Goal: Task Accomplishment & Management: Manage account settings

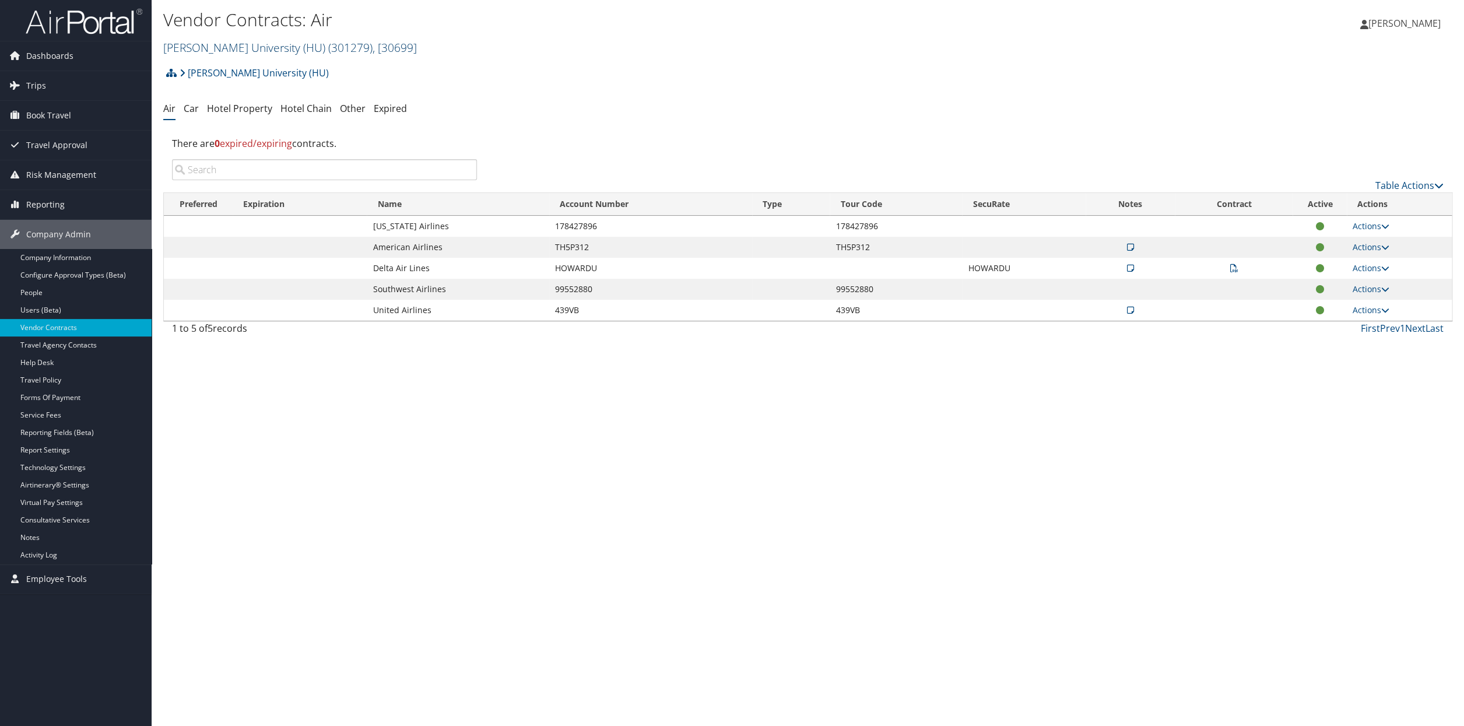
click at [373, 50] on span ", [ 30699 ]" at bounding box center [395, 48] width 44 height 16
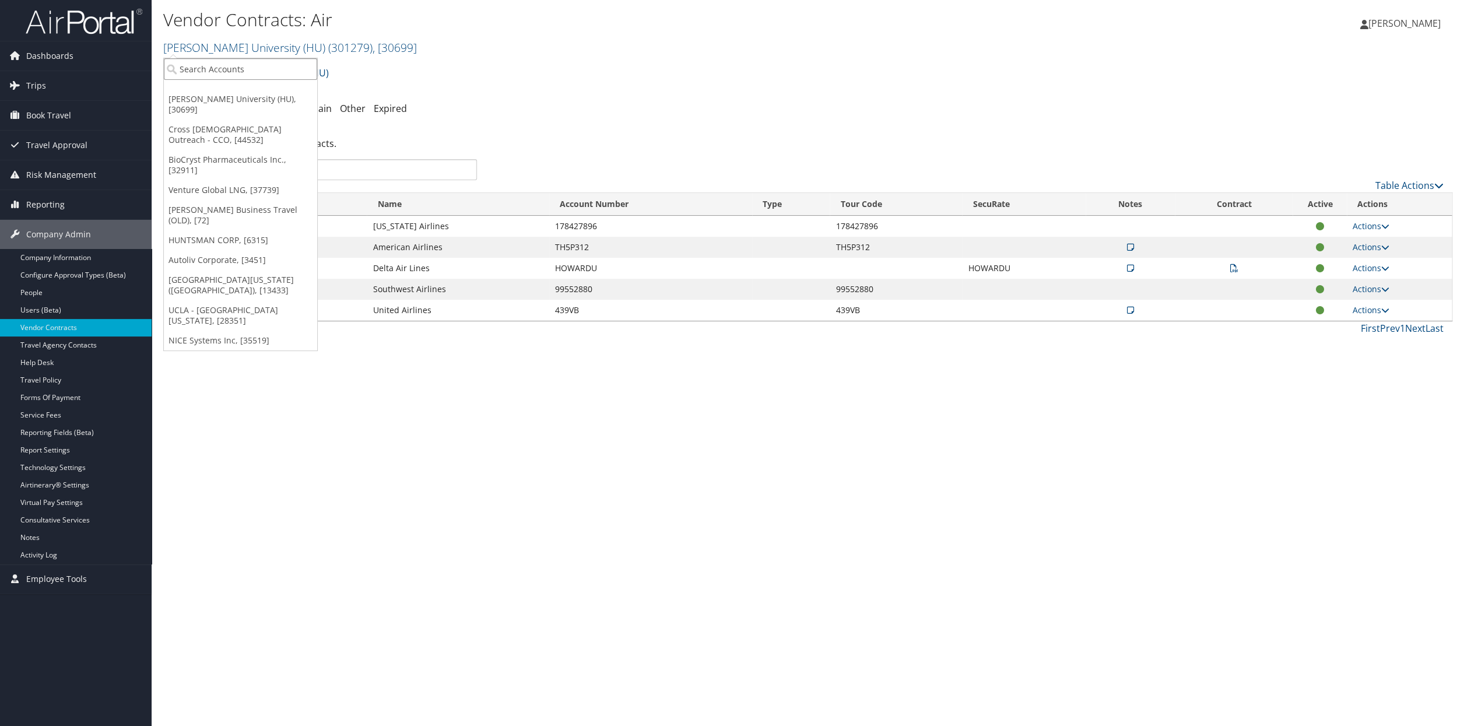
click at [225, 75] on input "search" at bounding box center [240, 69] width 153 height 22
type input "Indorama"
click at [244, 124] on div "Indorama Ventures (301740), [41534]" at bounding box center [259, 120] width 205 height 10
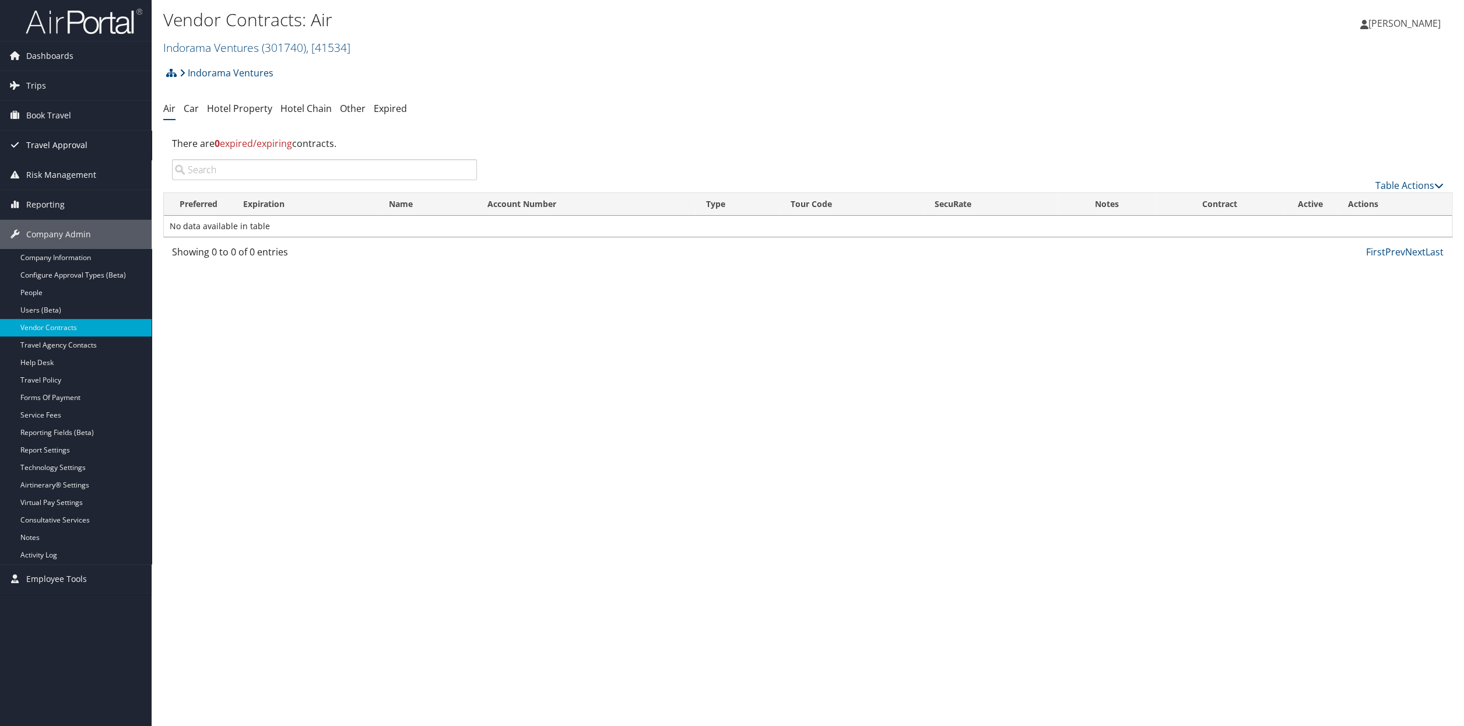
click at [63, 148] on span "Travel Approval" at bounding box center [56, 145] width 61 height 29
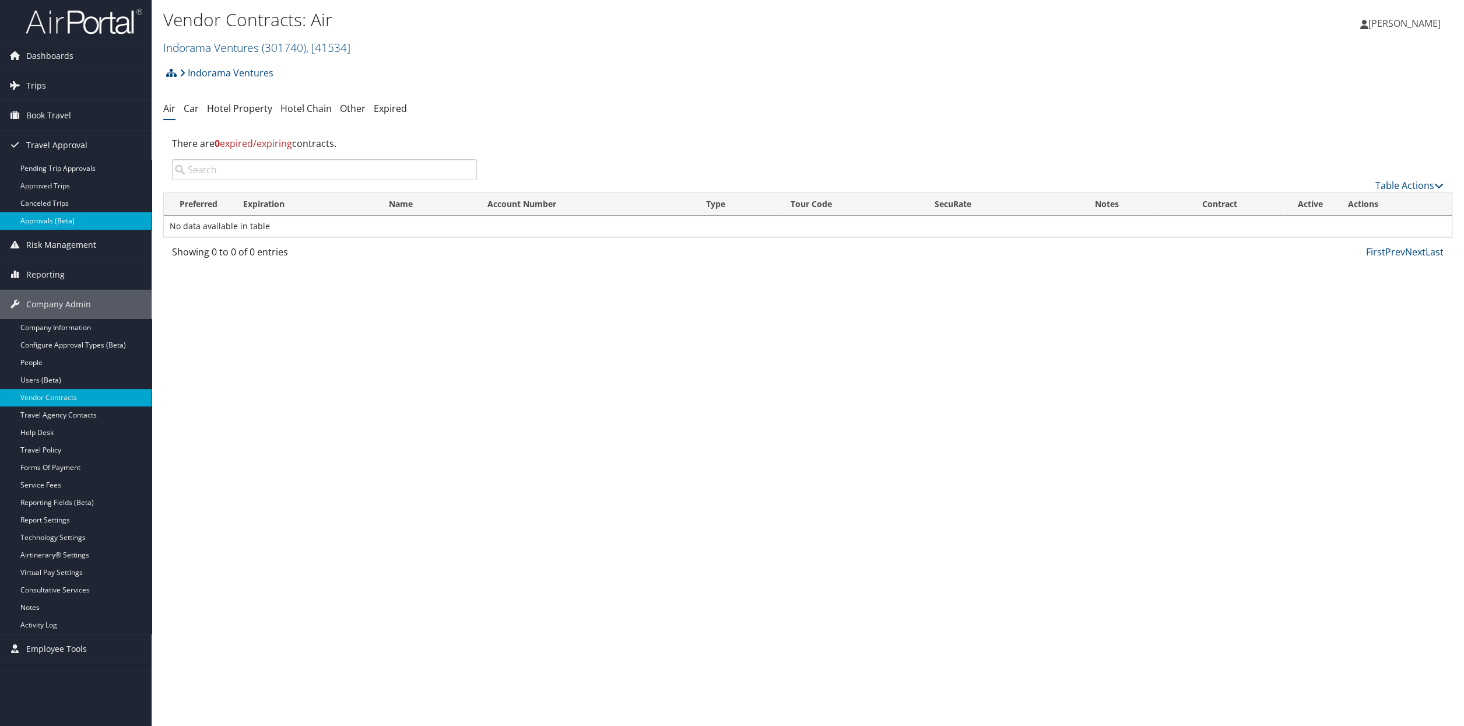
click at [44, 224] on link "Approvals (Beta)" at bounding box center [76, 220] width 152 height 17
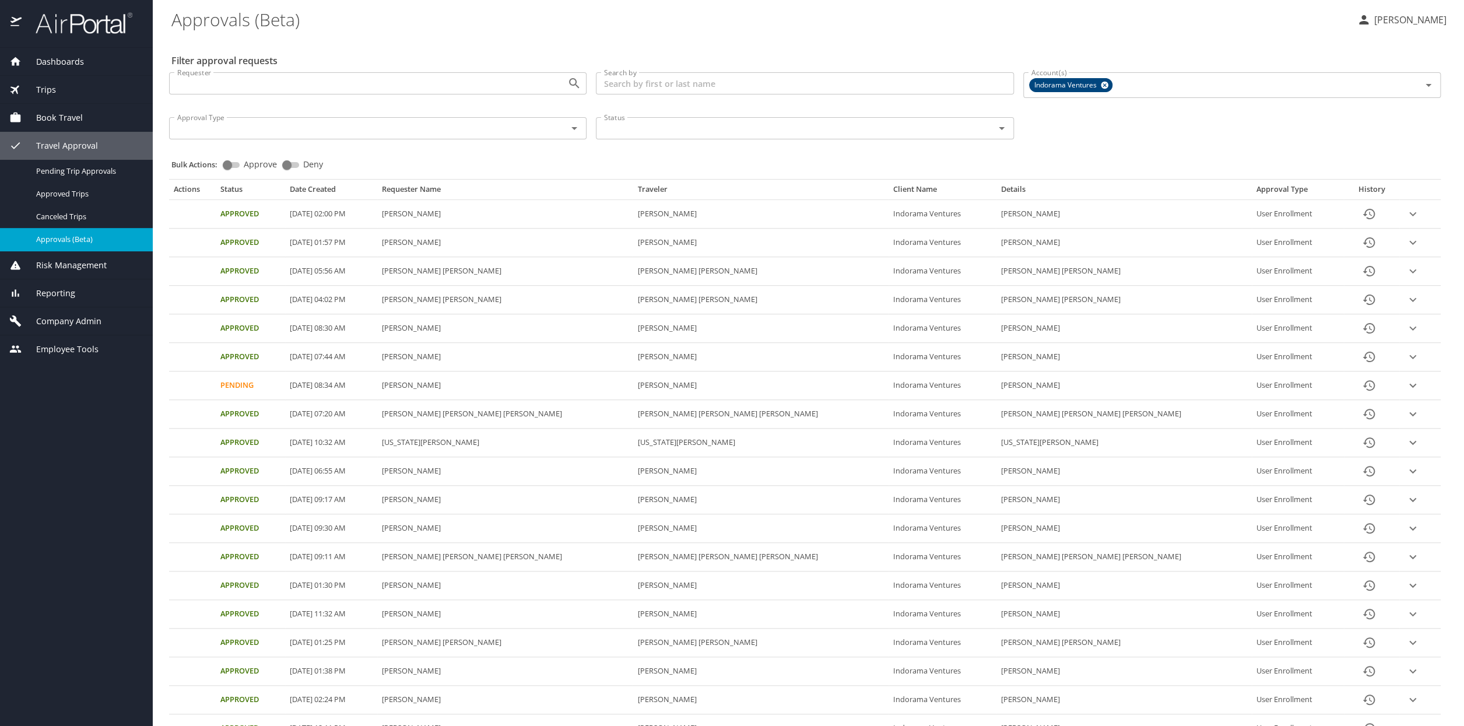
click at [1362, 216] on icon "History" at bounding box center [1369, 214] width 14 height 14
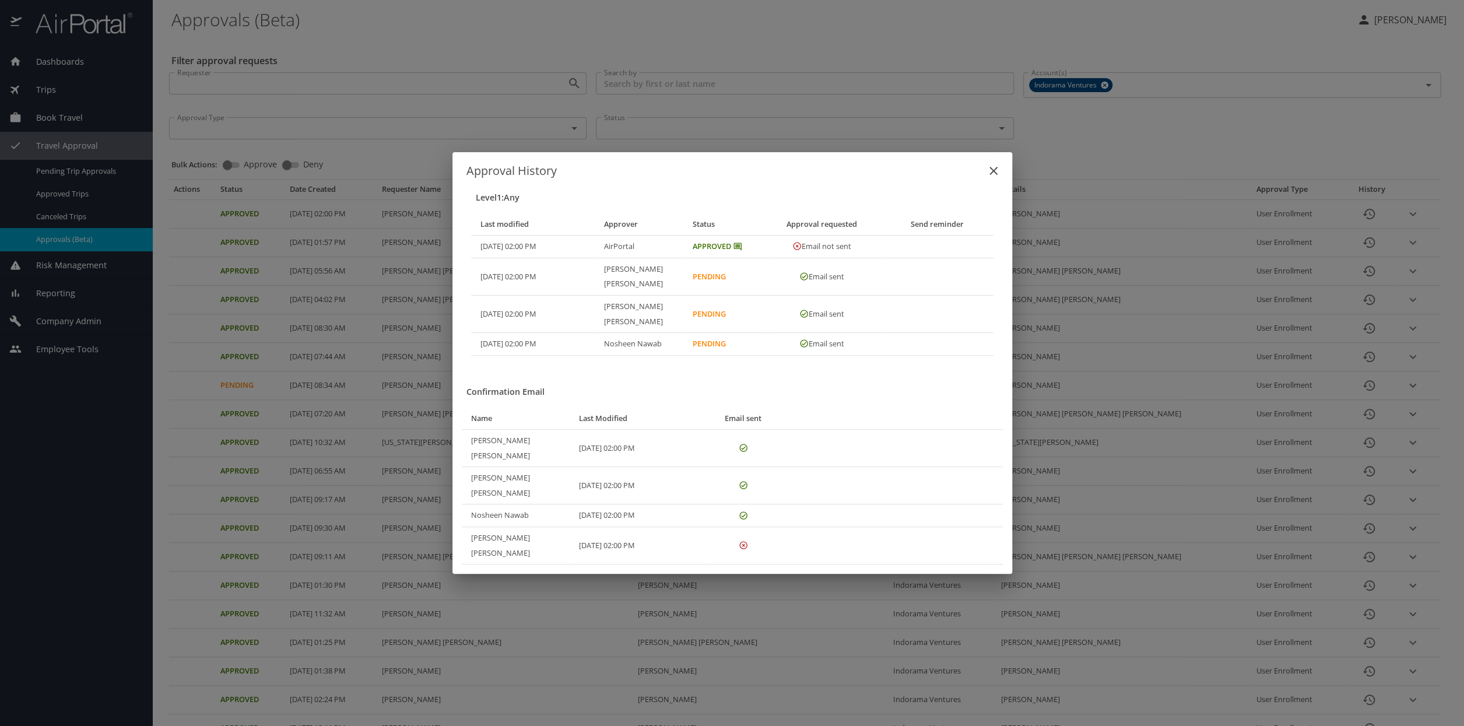
click at [993, 178] on icon "close" at bounding box center [993, 171] width 14 height 14
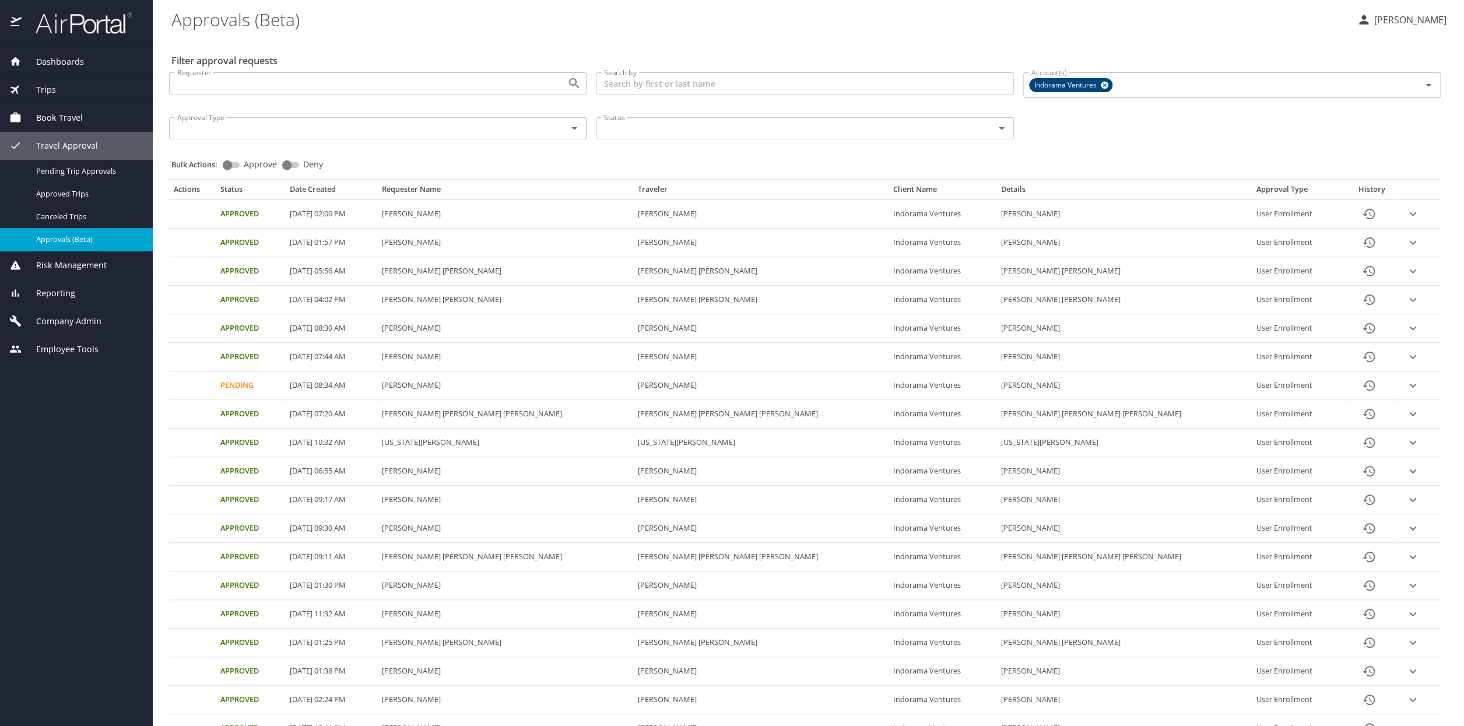
click at [1407, 210] on icon "expand row" at bounding box center [1413, 214] width 14 height 14
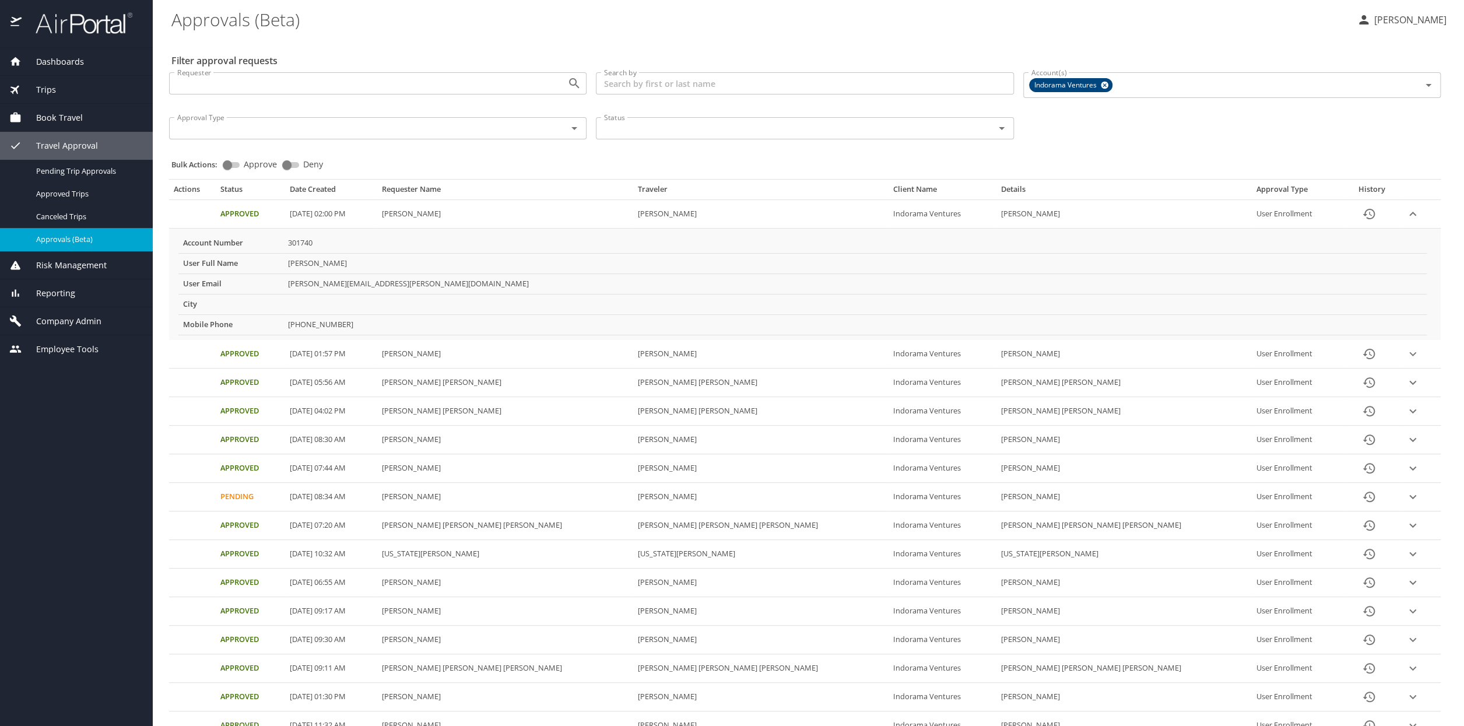
click at [1408, 215] on icon "expand row" at bounding box center [1413, 214] width 14 height 14
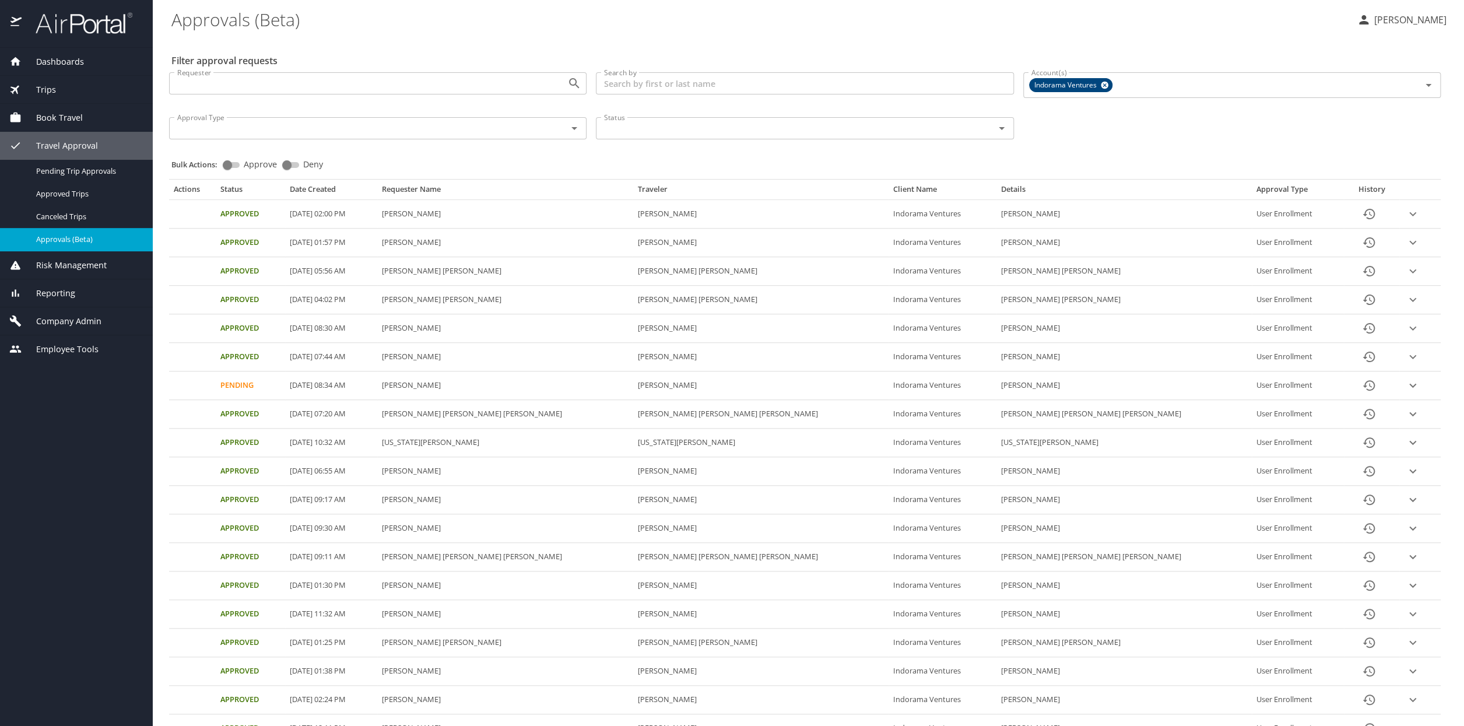
click at [1363, 213] on icon "History" at bounding box center [1369, 214] width 12 height 10
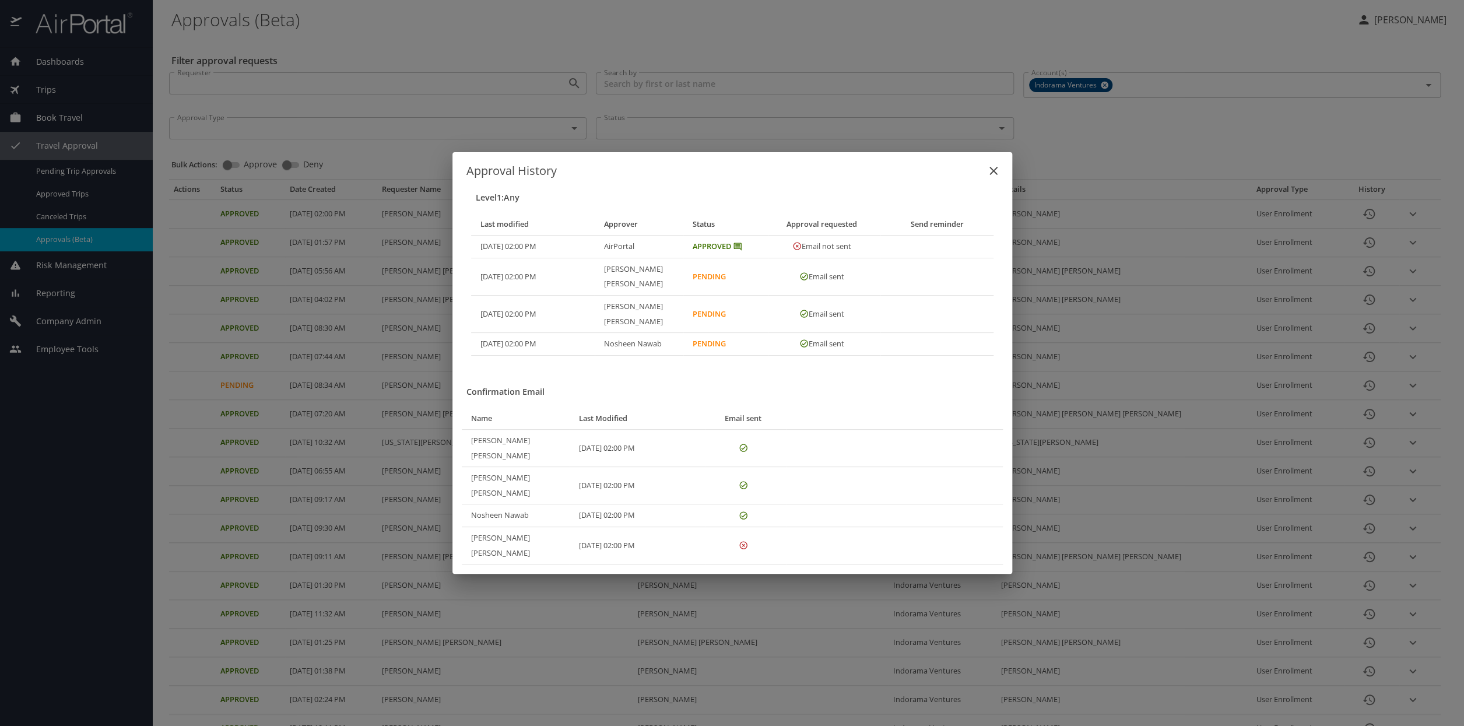
click at [996, 178] on icon "close" at bounding box center [993, 171] width 14 height 14
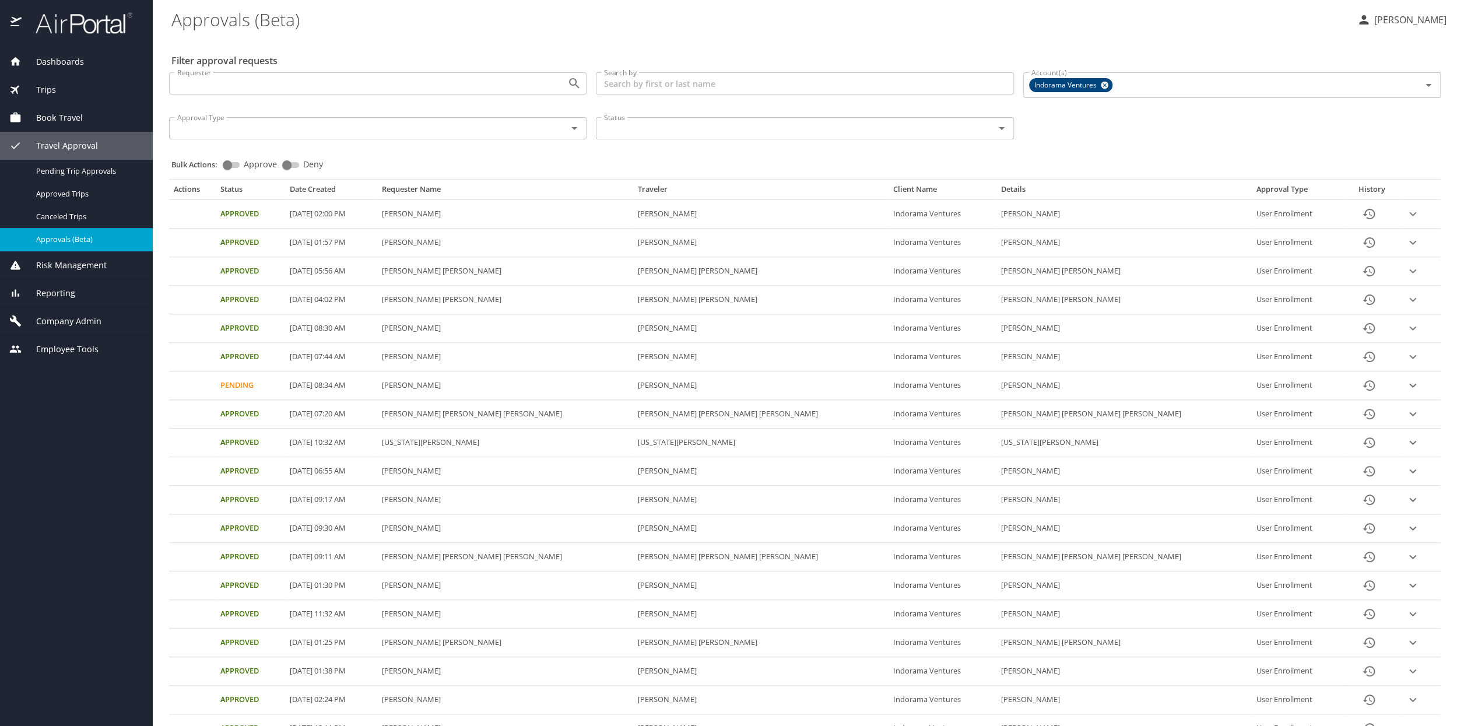
click at [75, 320] on span "Company Admin" at bounding box center [62, 321] width 80 height 13
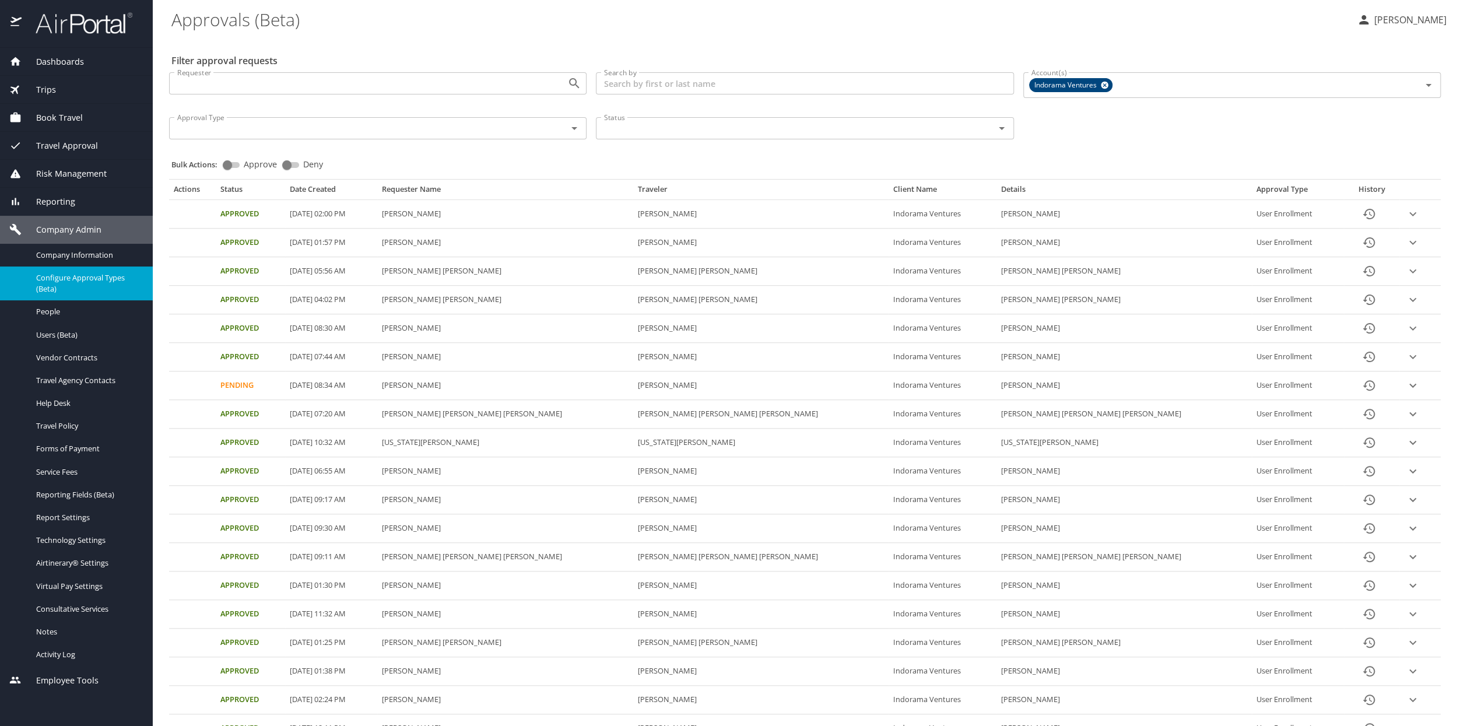
click at [90, 285] on span "Configure Approval Types (Beta)" at bounding box center [87, 283] width 103 height 22
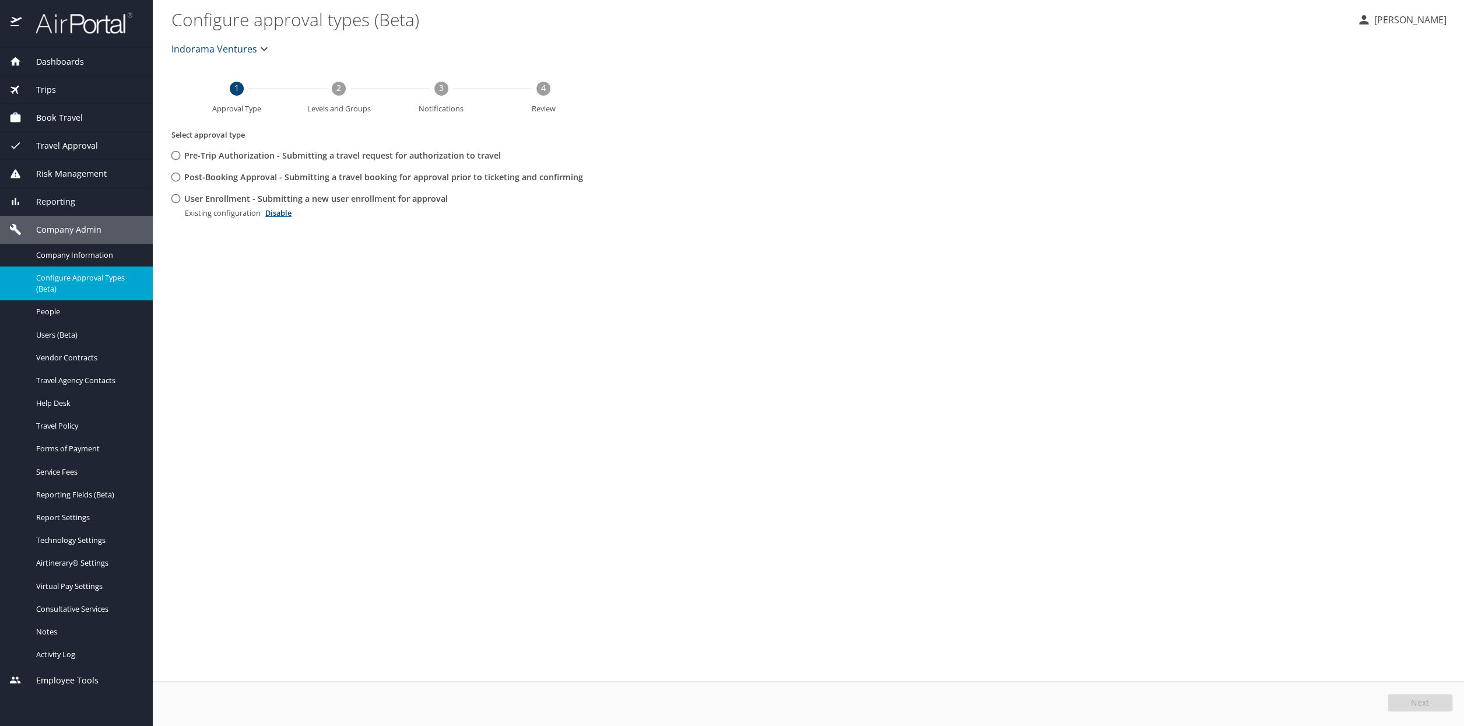
click at [176, 200] on input "User Enrollment - Submitting a new user enrollment for approval" at bounding box center [176, 199] width 22 height 22
radio input "true"
click at [1425, 701] on span "Edit" at bounding box center [1421, 702] width 15 height 8
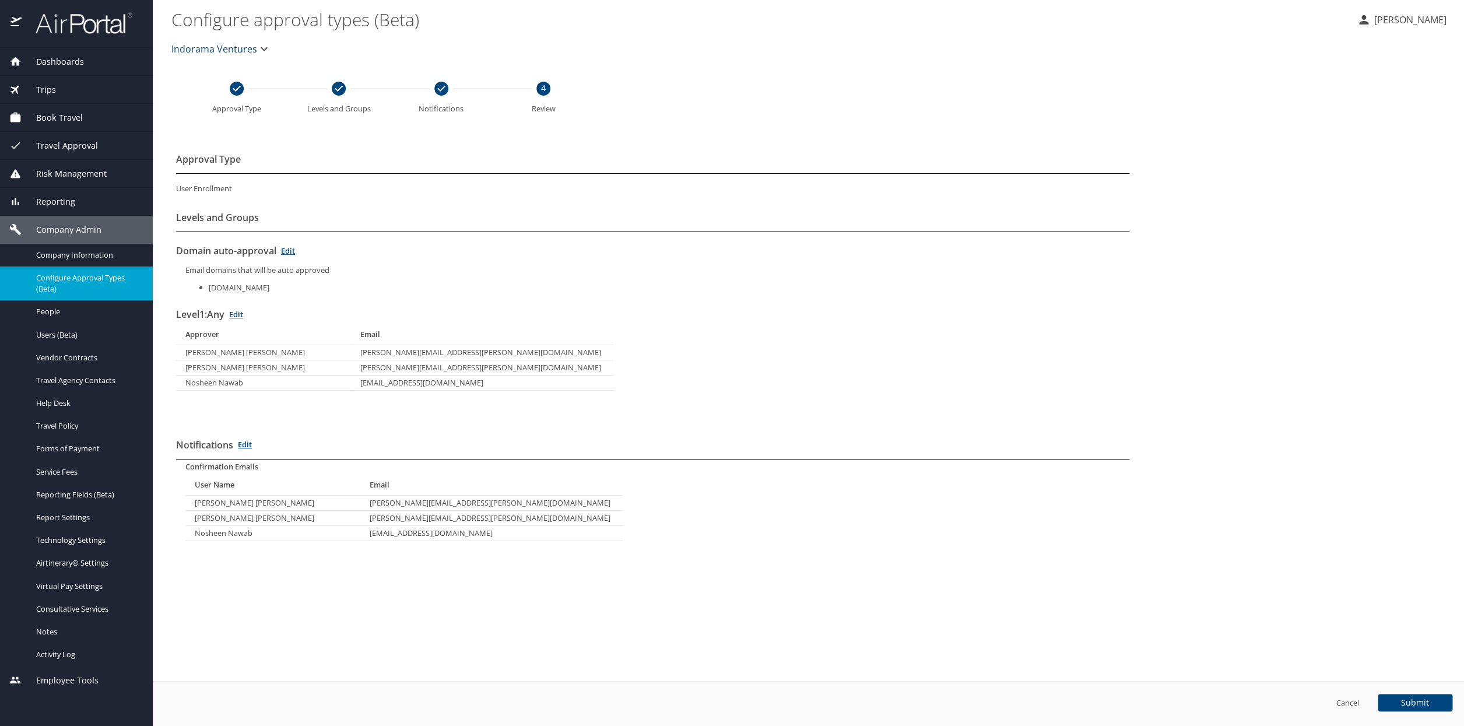
click at [78, 146] on span "Travel Approval" at bounding box center [60, 145] width 76 height 13
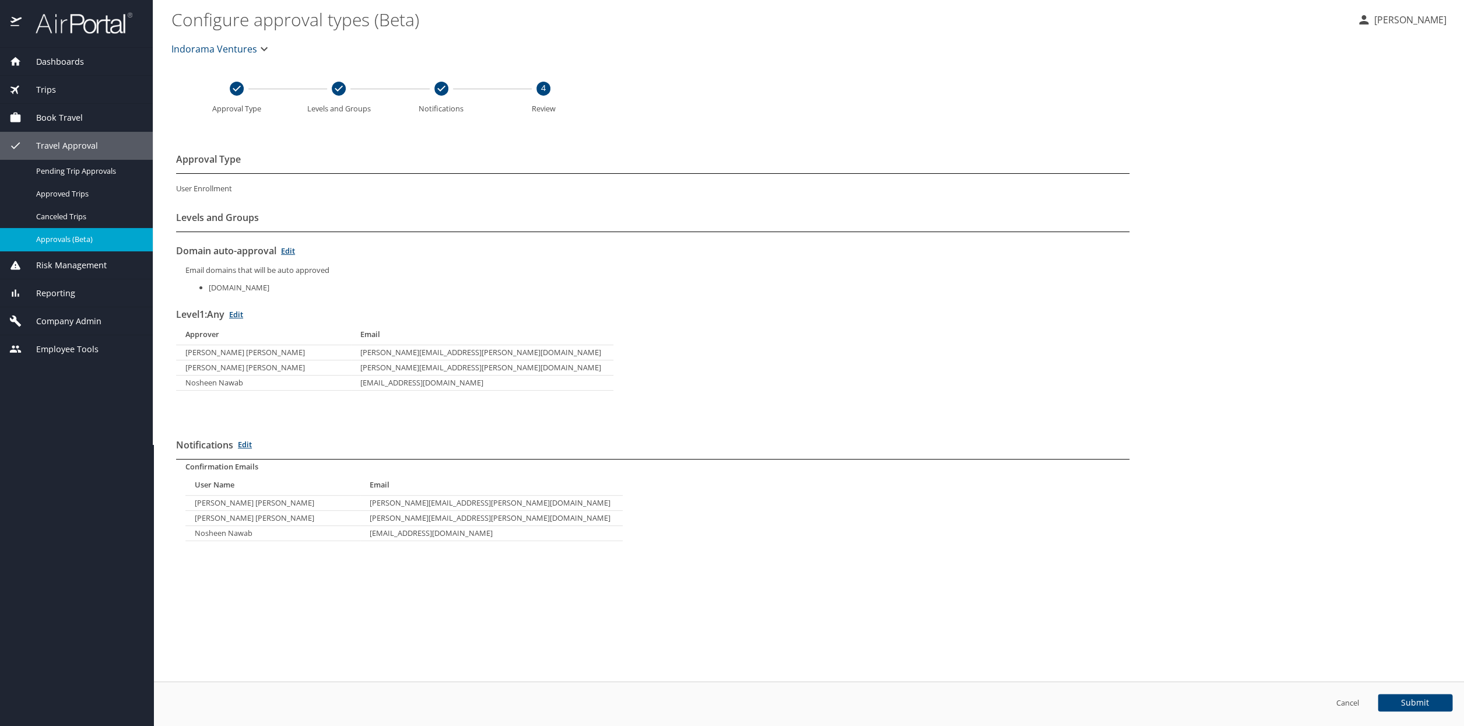
click at [59, 237] on span "Approvals (Beta)" at bounding box center [87, 239] width 103 height 11
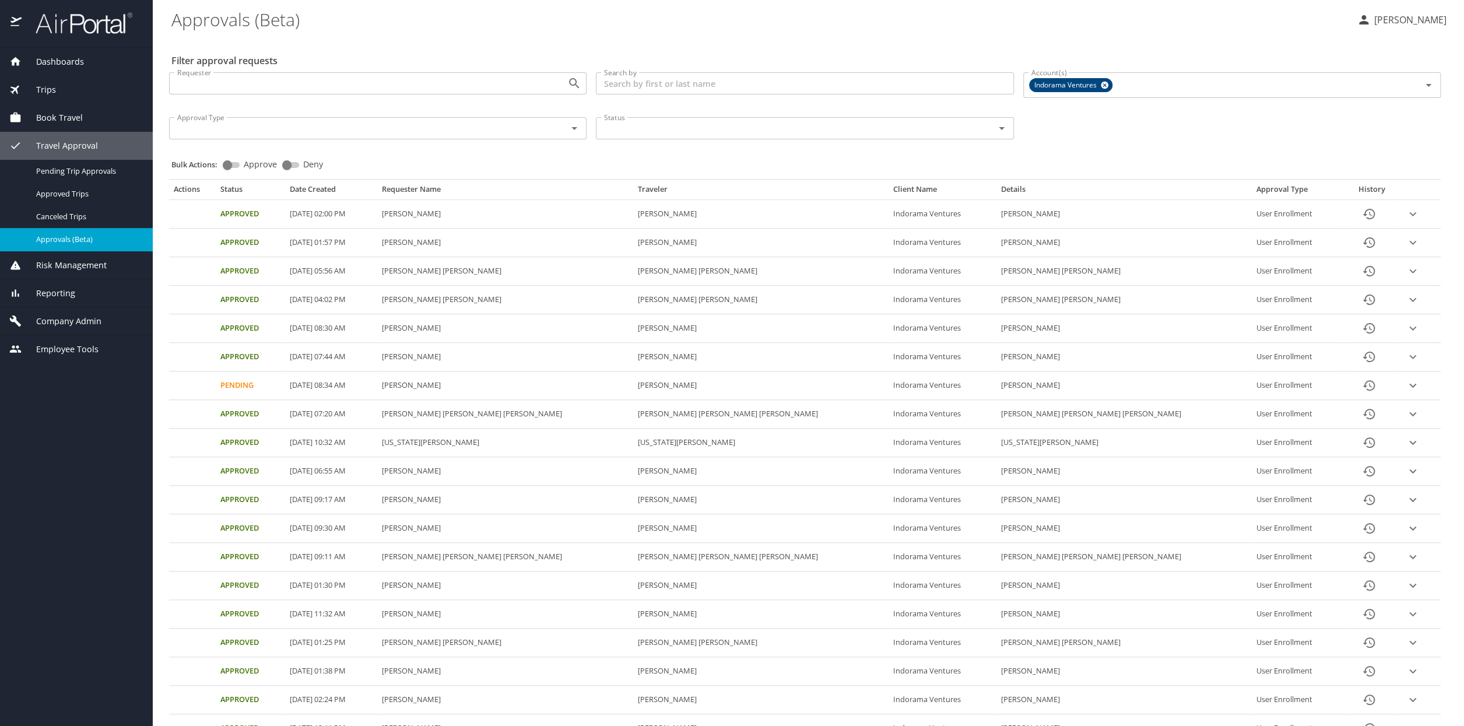
click at [1409, 216] on icon "expand row" at bounding box center [1413, 214] width 14 height 14
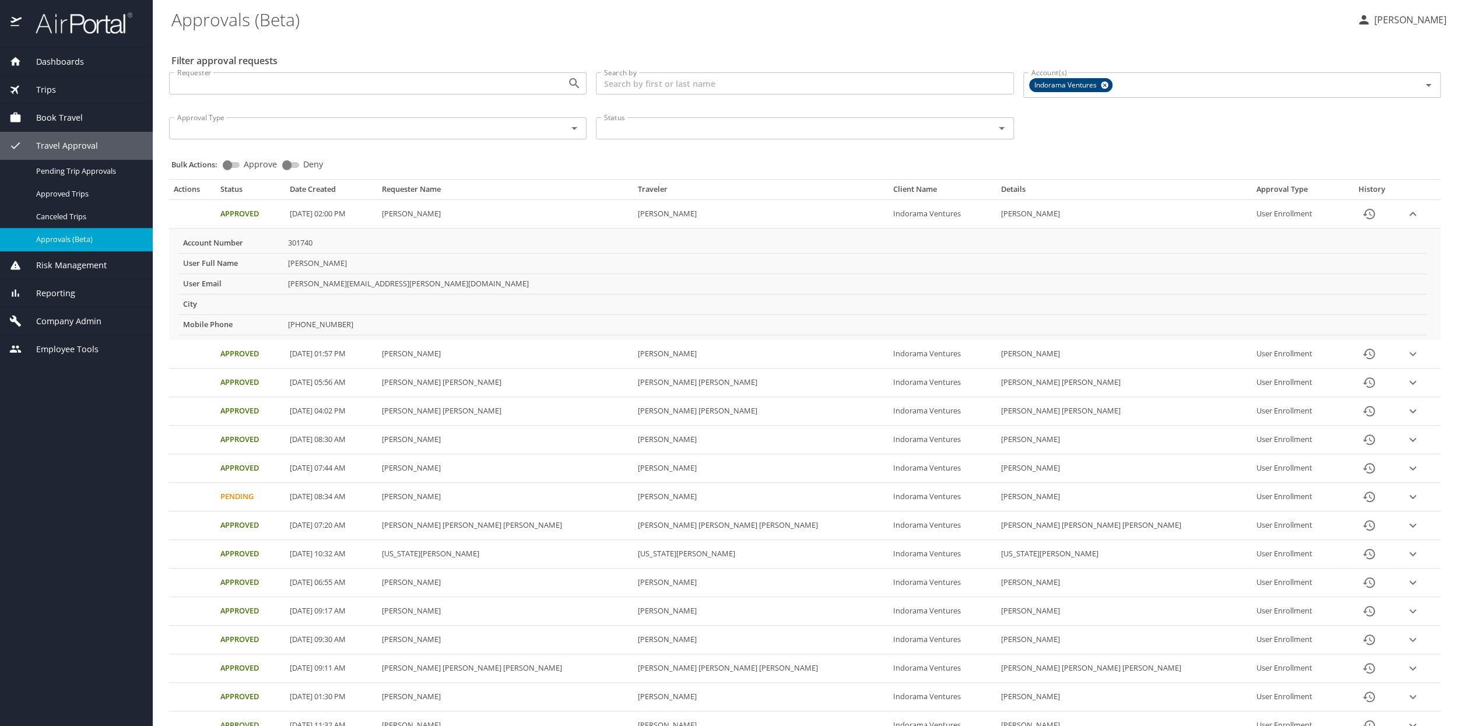
click at [61, 322] on span "Company Admin" at bounding box center [62, 321] width 80 height 13
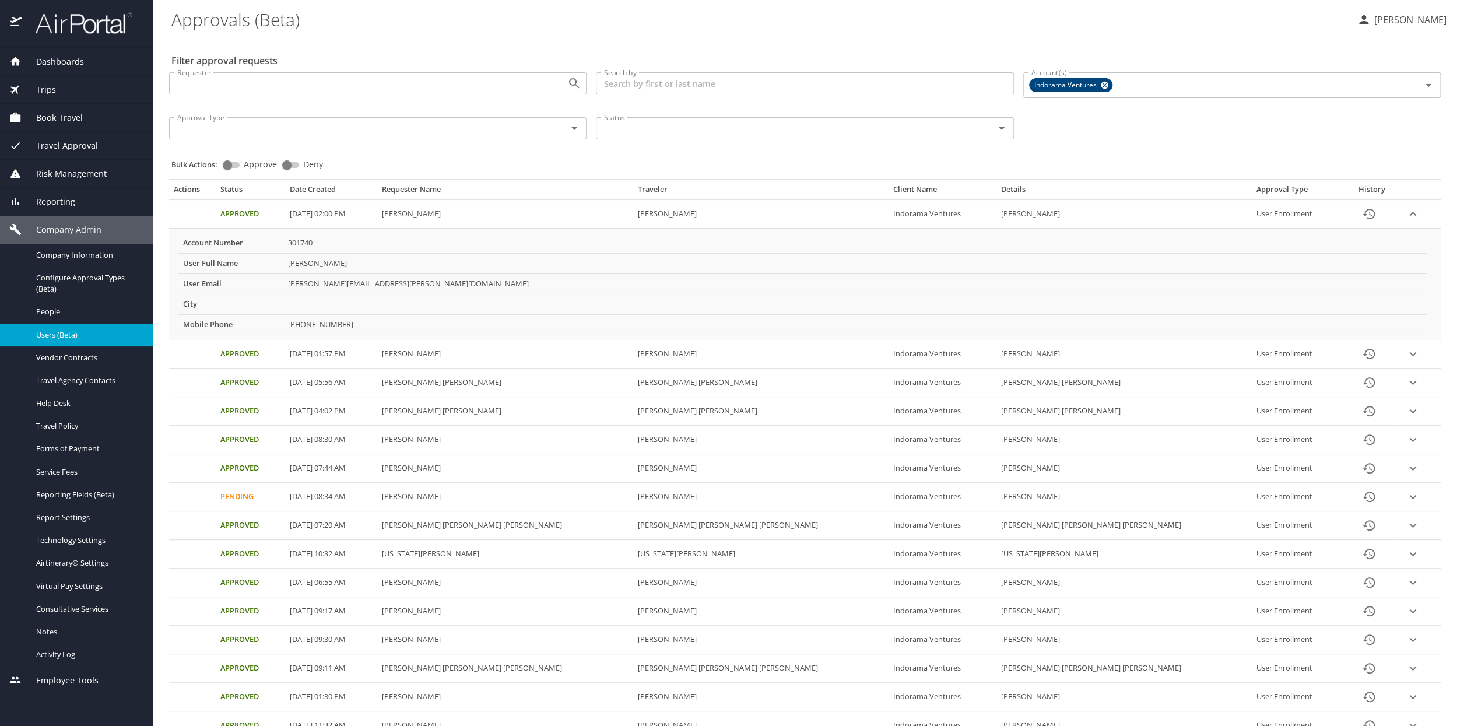
click at [55, 336] on span "Users (Beta)" at bounding box center [87, 334] width 103 height 11
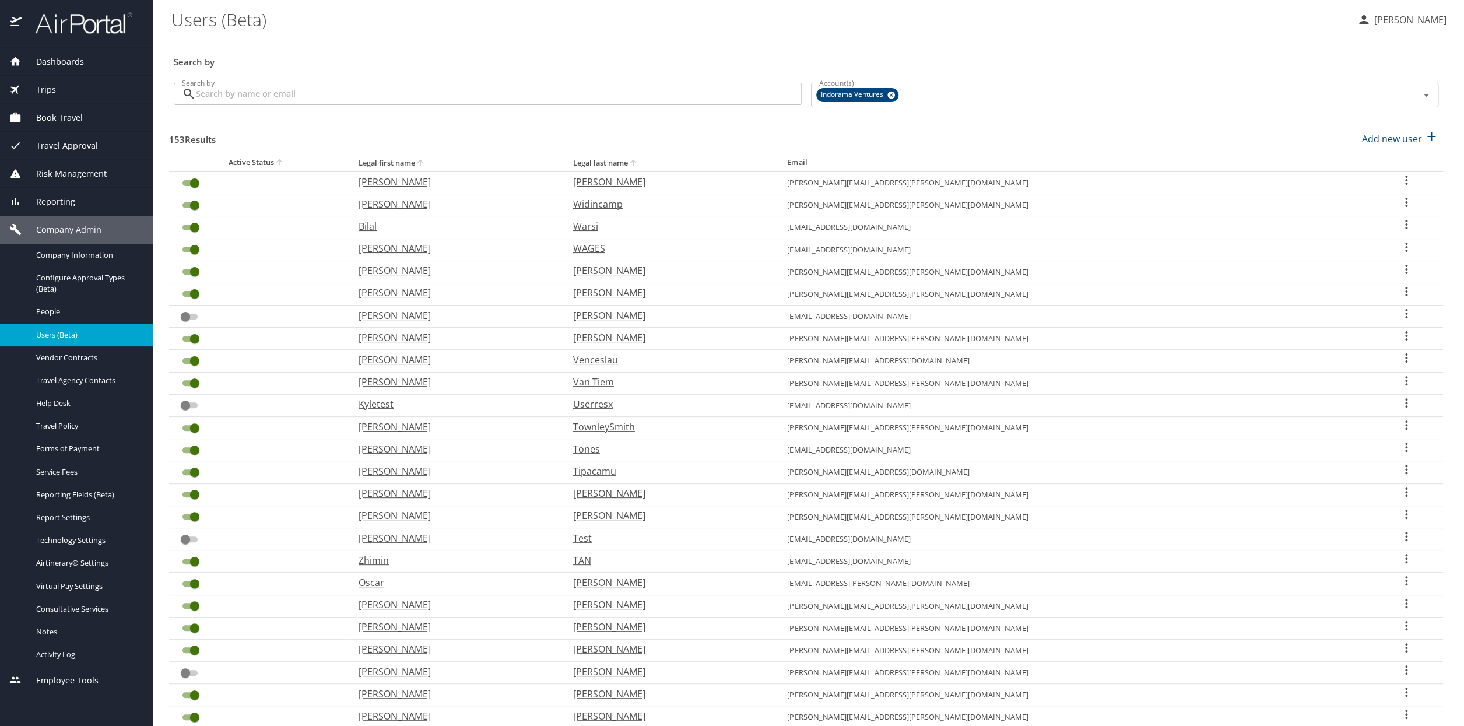
click at [258, 96] on input "Search by" at bounding box center [499, 94] width 606 height 22
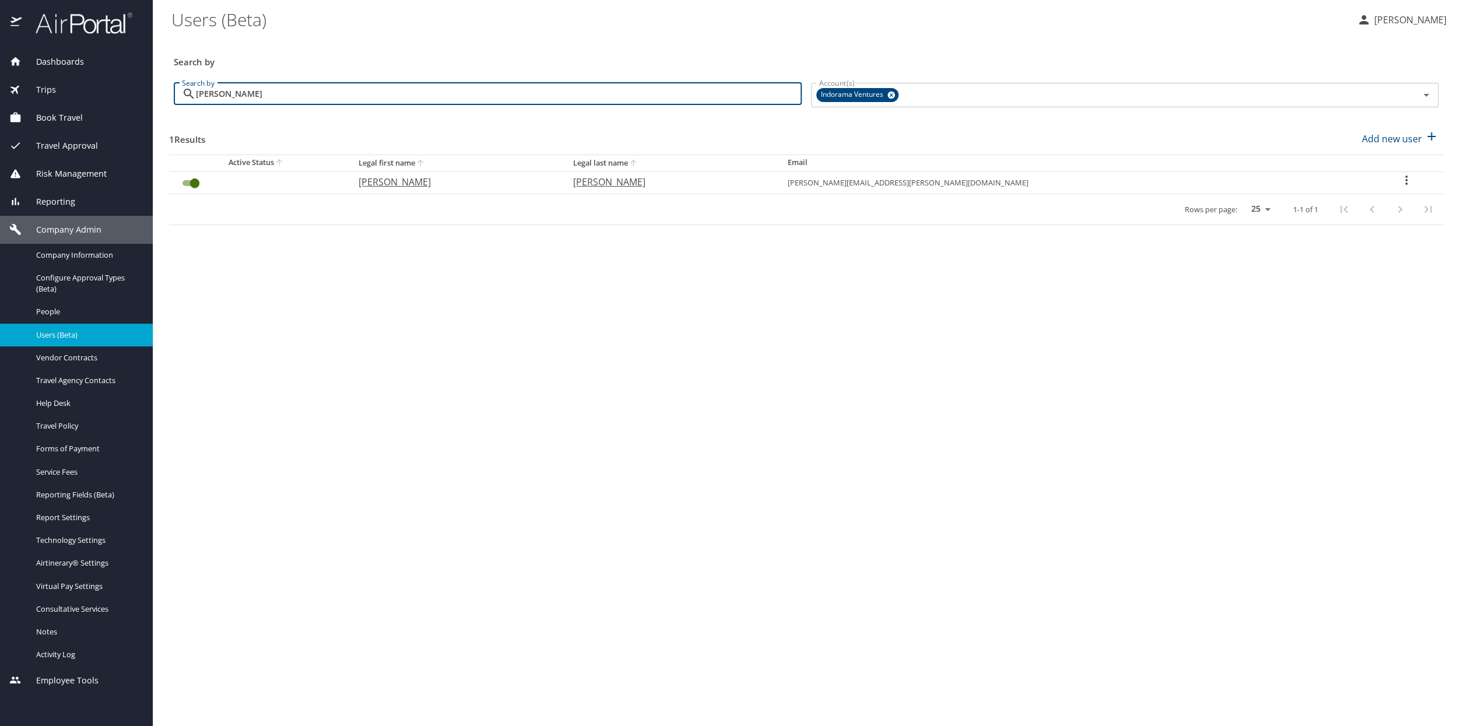
type input "foushee"
click at [1399, 182] on icon "User Search Table" at bounding box center [1406, 180] width 14 height 14
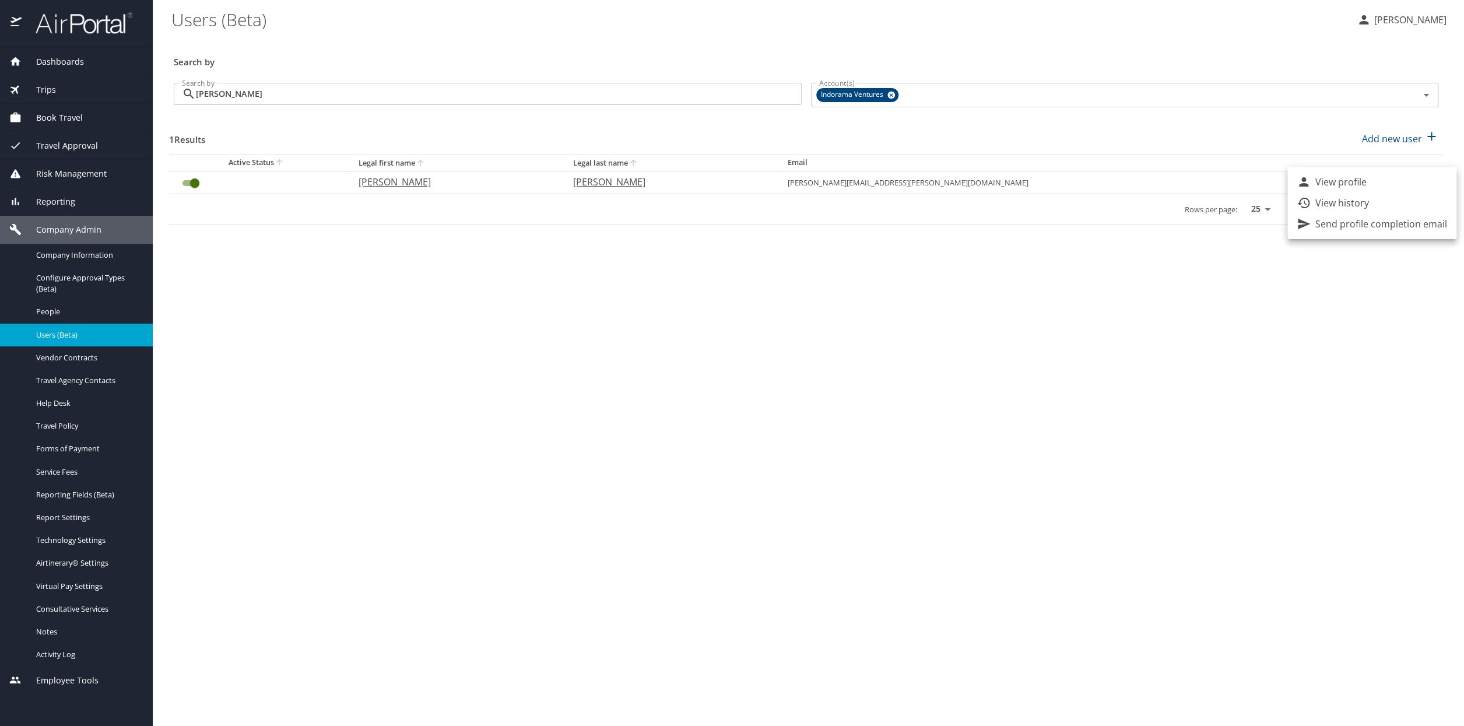
click at [1350, 225] on p "Send profile completion email" at bounding box center [1381, 224] width 132 height 14
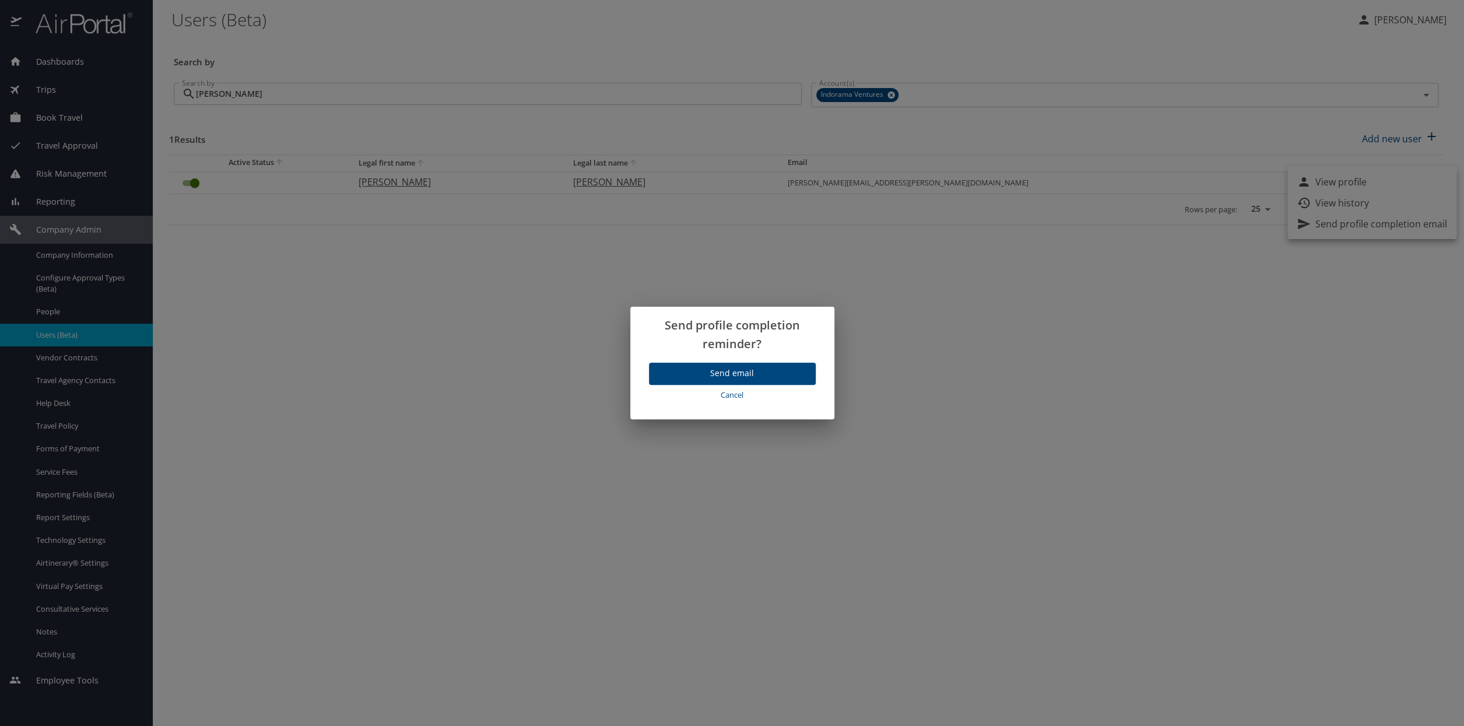
click at [739, 375] on span "Send email" at bounding box center [732, 373] width 148 height 15
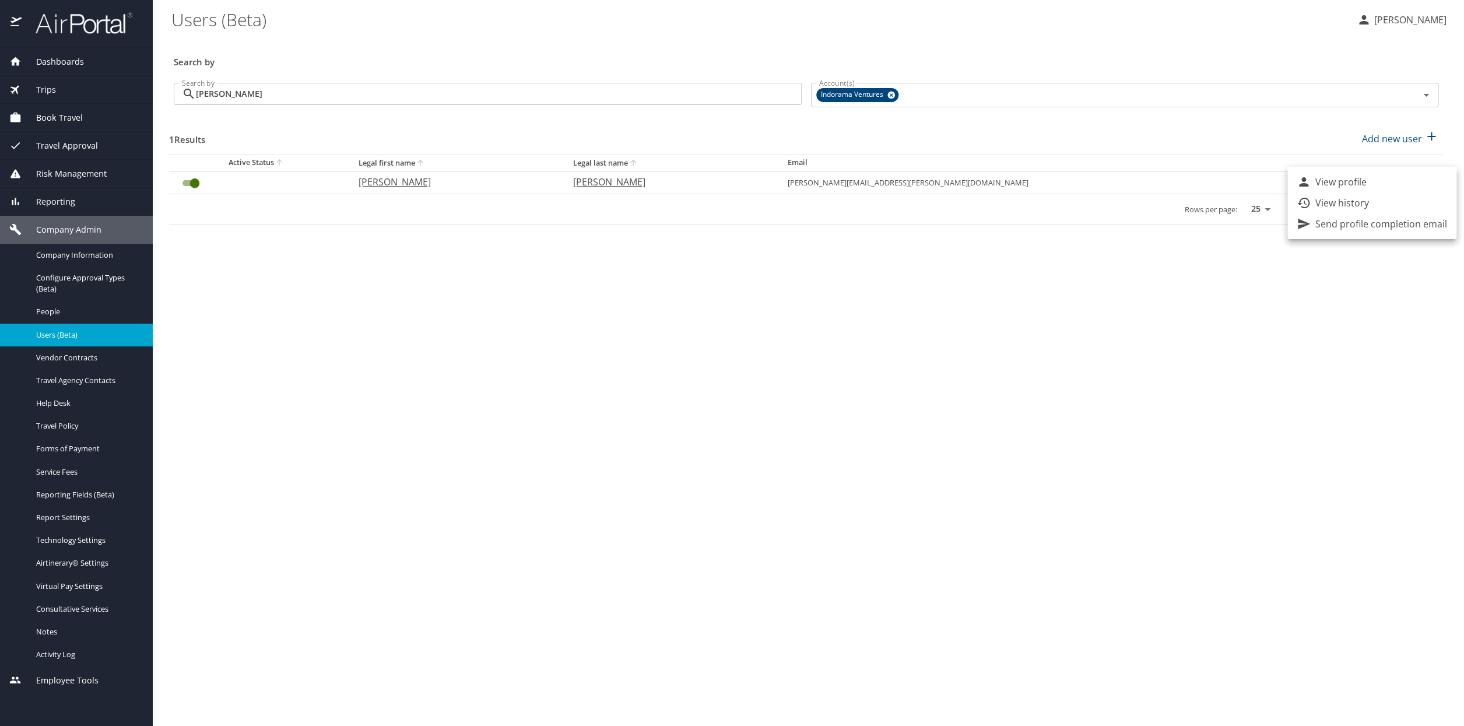
click at [1344, 206] on p "View history" at bounding box center [1342, 203] width 54 height 14
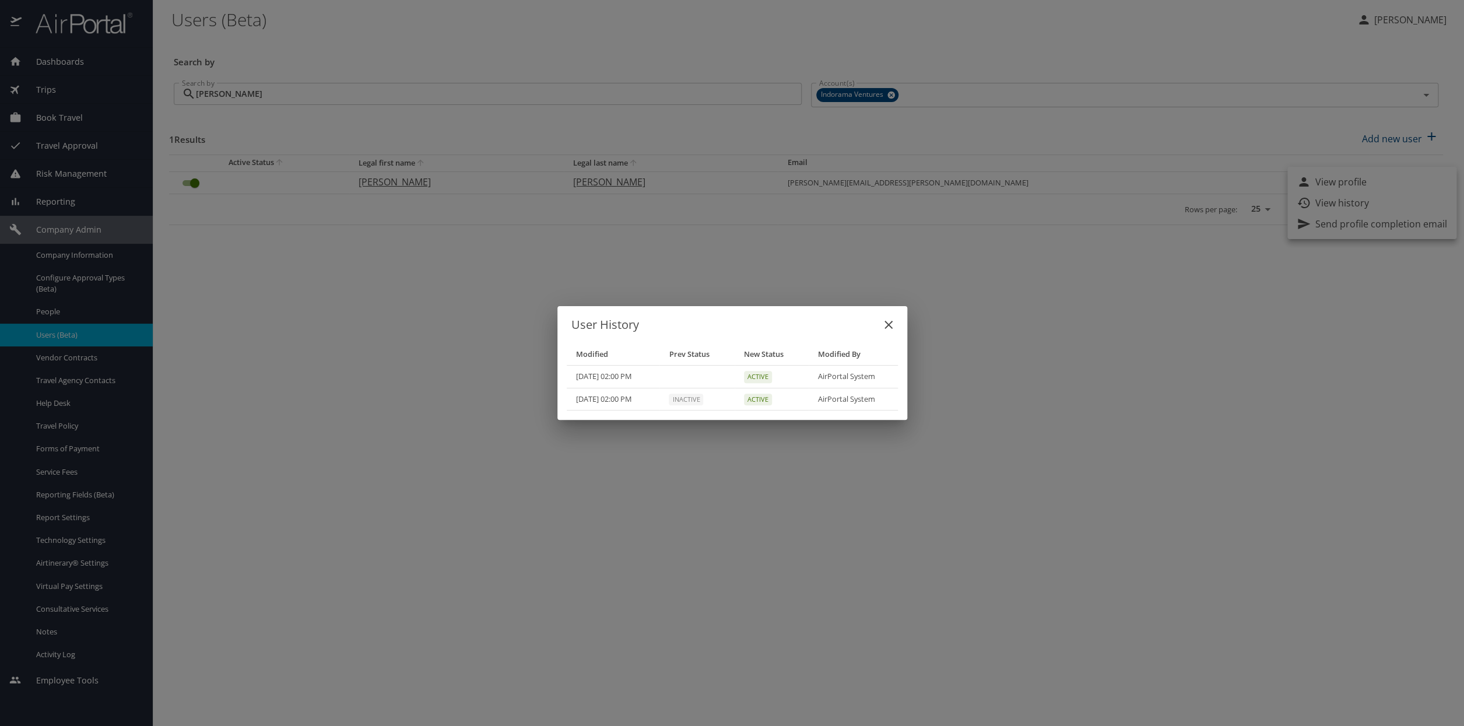
click at [891, 325] on icon "close" at bounding box center [888, 325] width 14 height 14
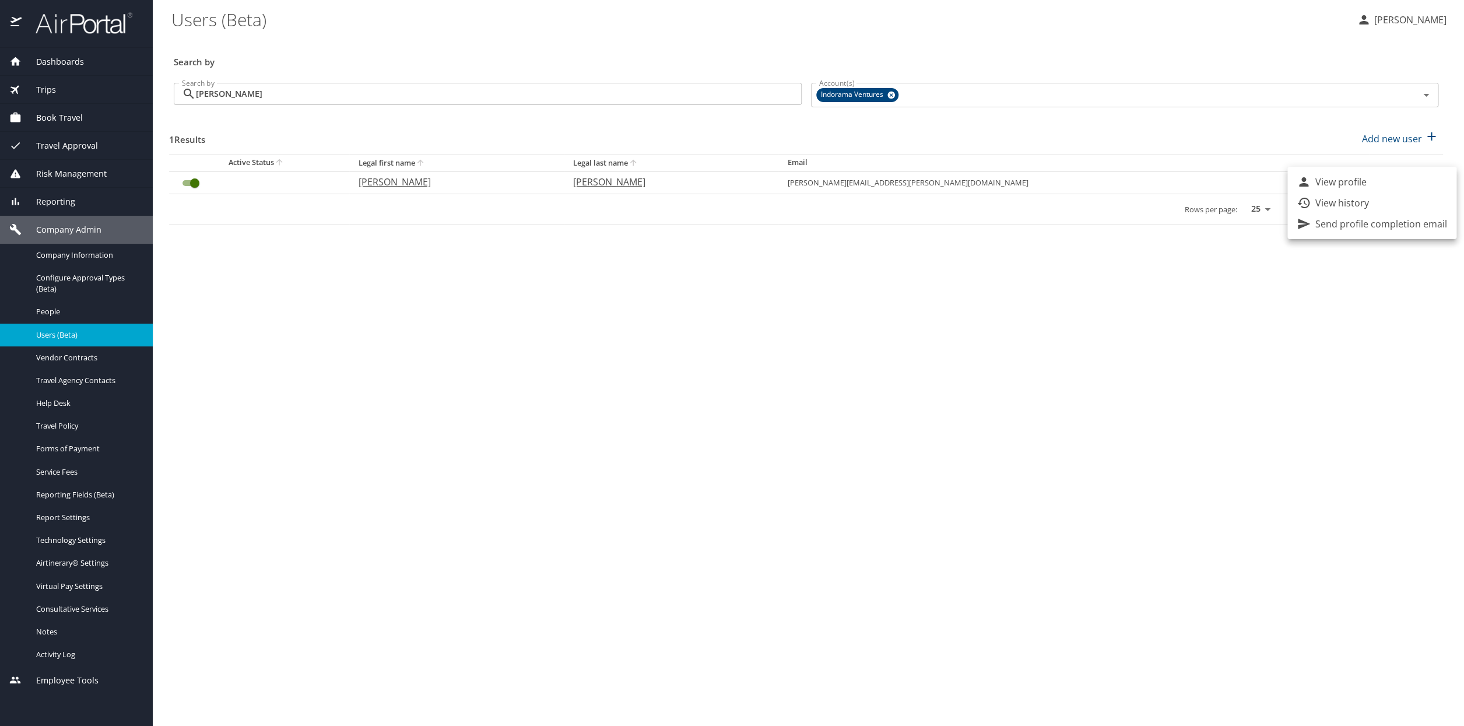
click at [1332, 181] on p "View profile" at bounding box center [1340, 182] width 51 height 14
select select "US"
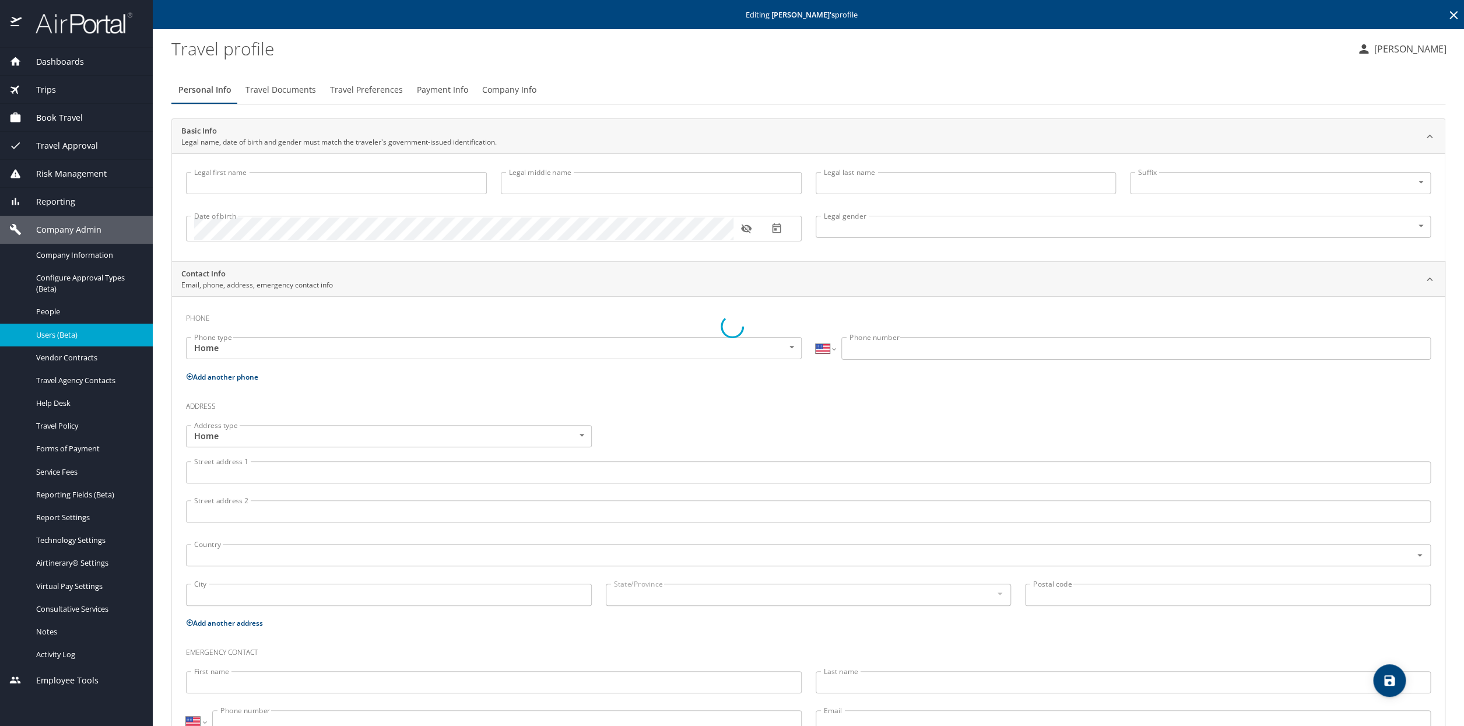
type input "Jeffrey"
type input "Ryan"
type input "Foushee"
type input "Male"
select select "US"
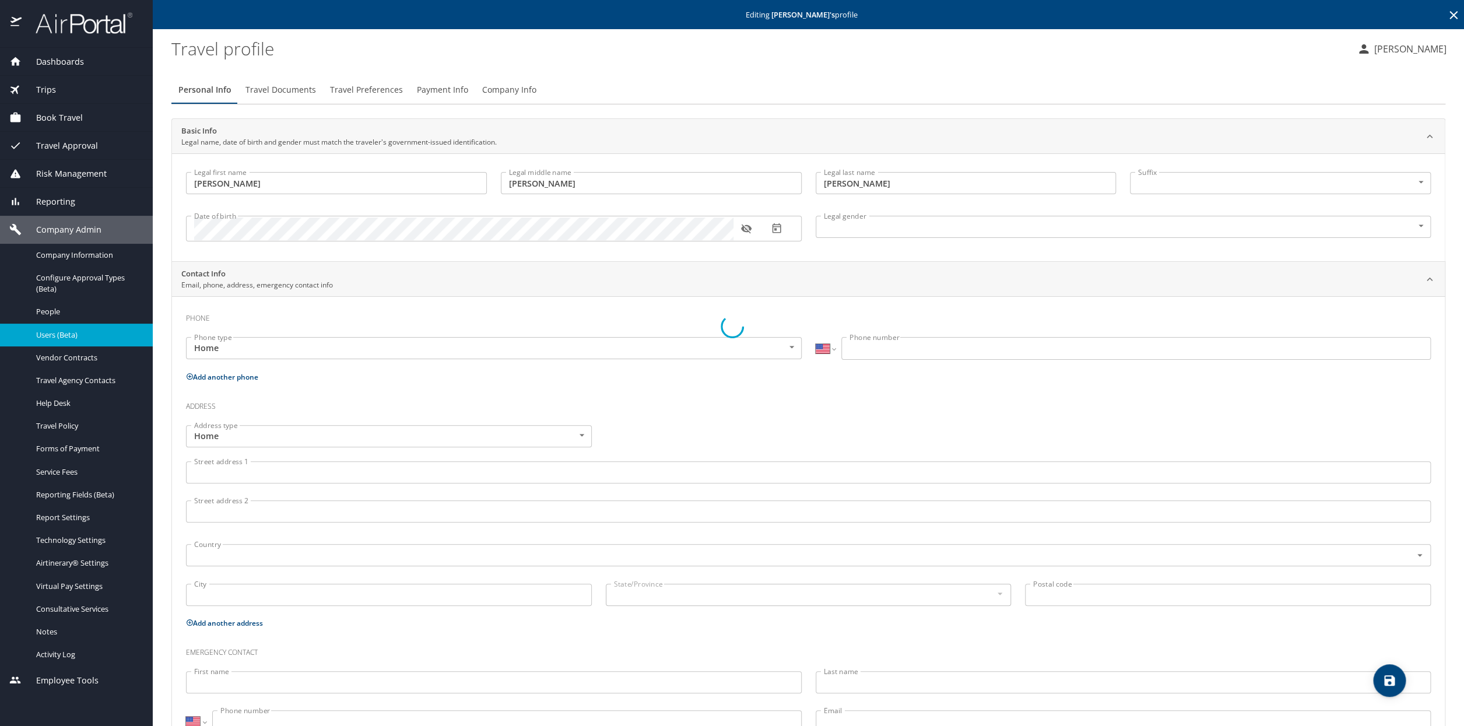
select select "US"
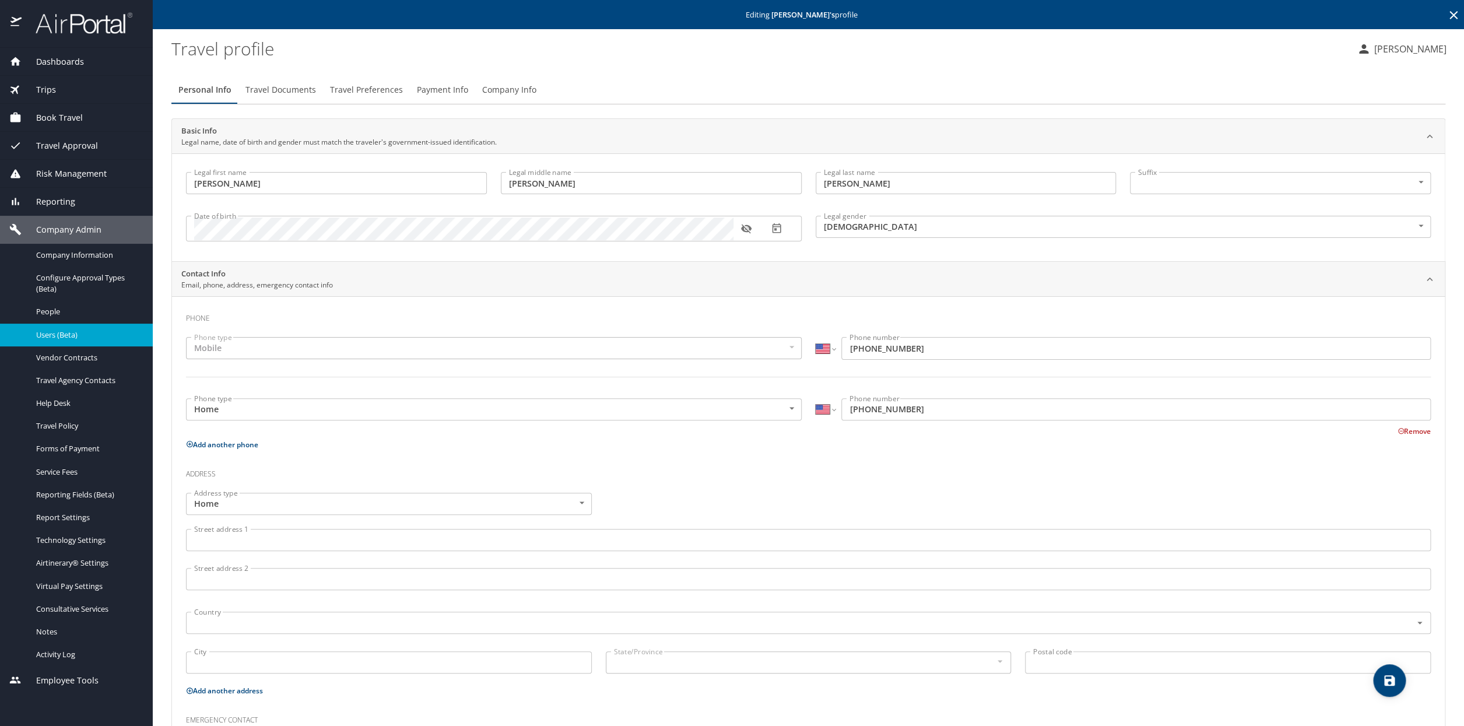
click at [500, 96] on span "Company Info" at bounding box center [509, 90] width 54 height 15
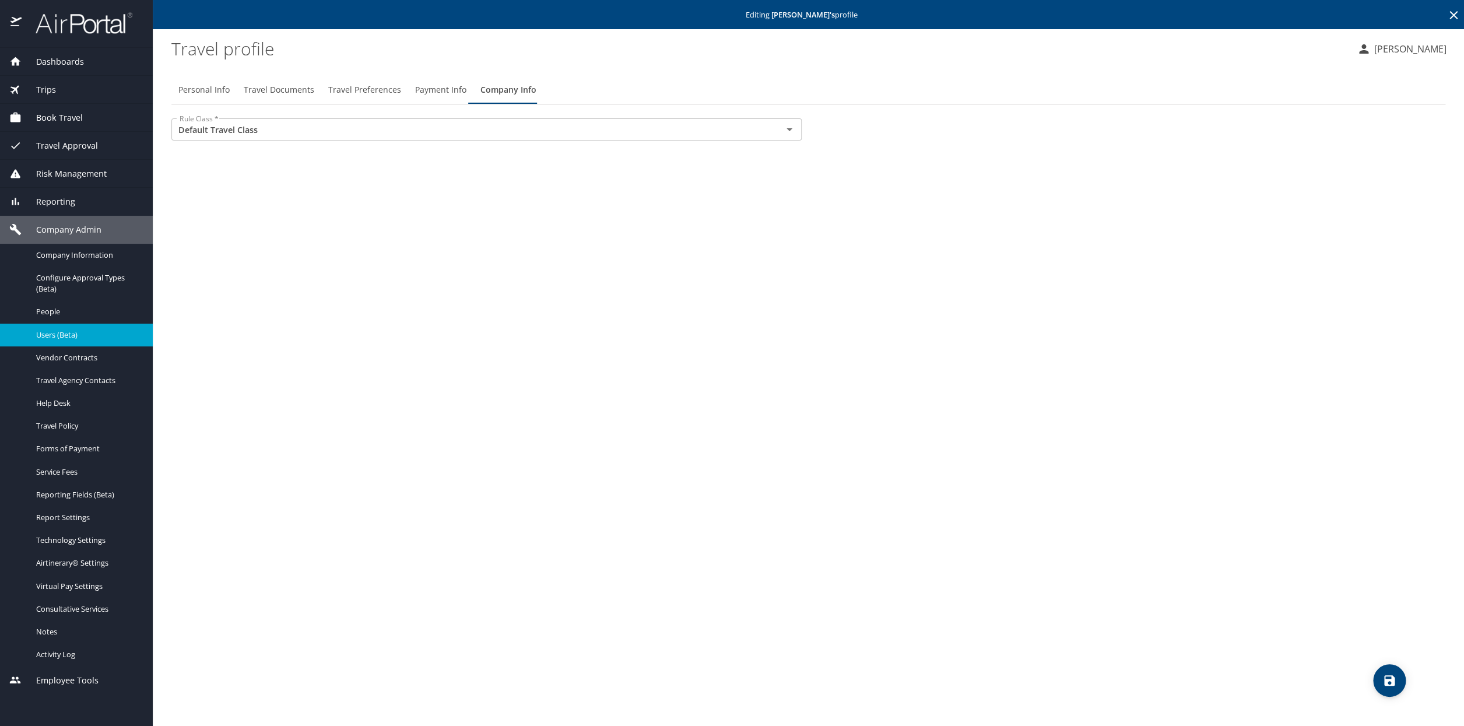
click at [420, 91] on span "Payment Info" at bounding box center [440, 90] width 51 height 15
click at [290, 88] on span "Travel Documents" at bounding box center [279, 90] width 71 height 15
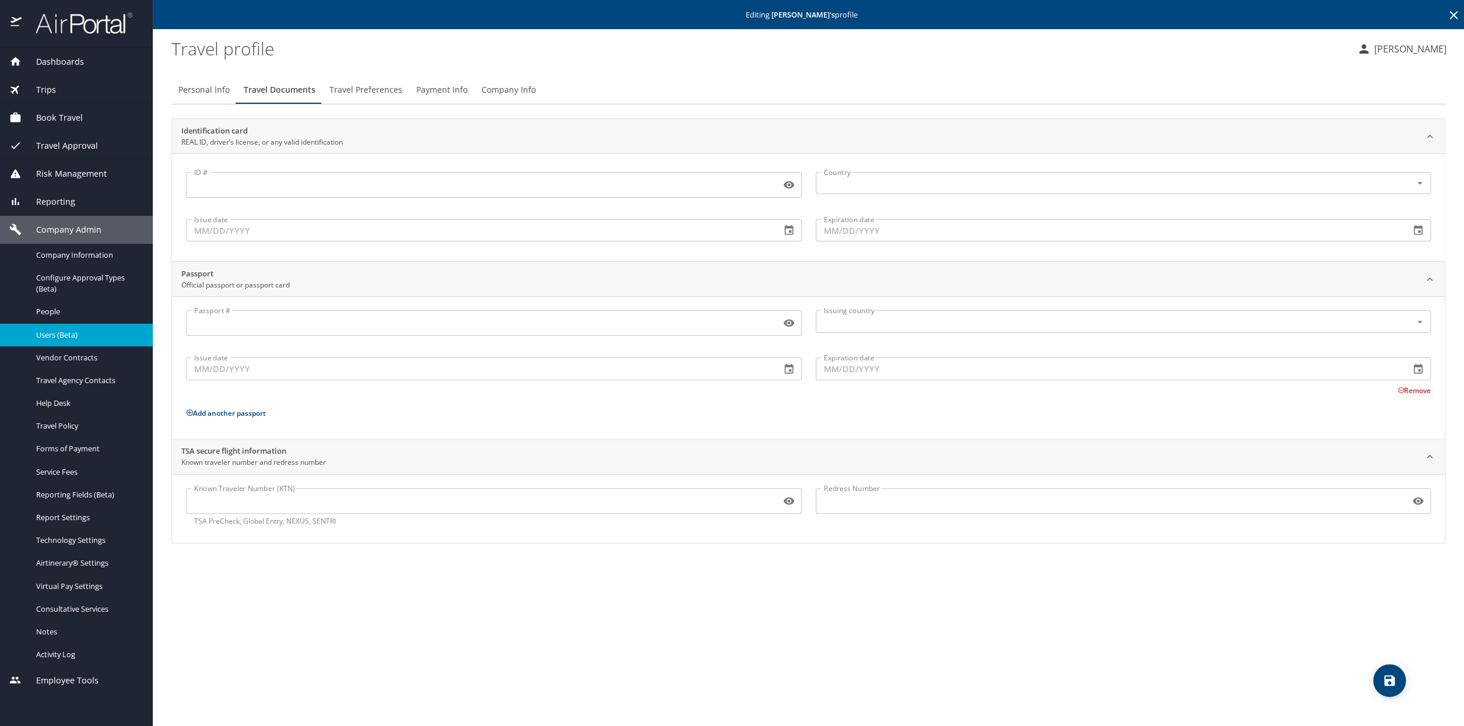
click at [209, 87] on span "Personal Info" at bounding box center [203, 90] width 51 height 15
select select "US"
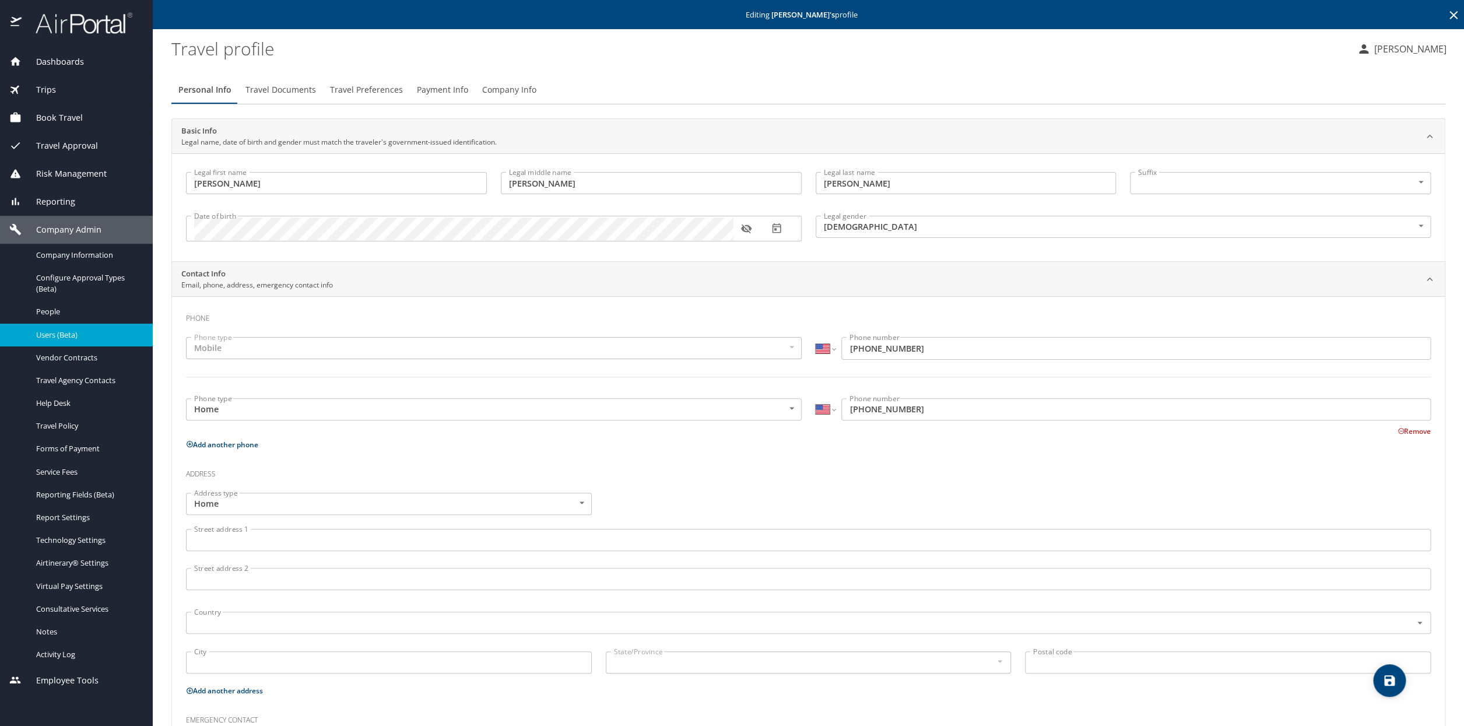
click at [73, 150] on span "Travel Approval" at bounding box center [60, 145] width 76 height 13
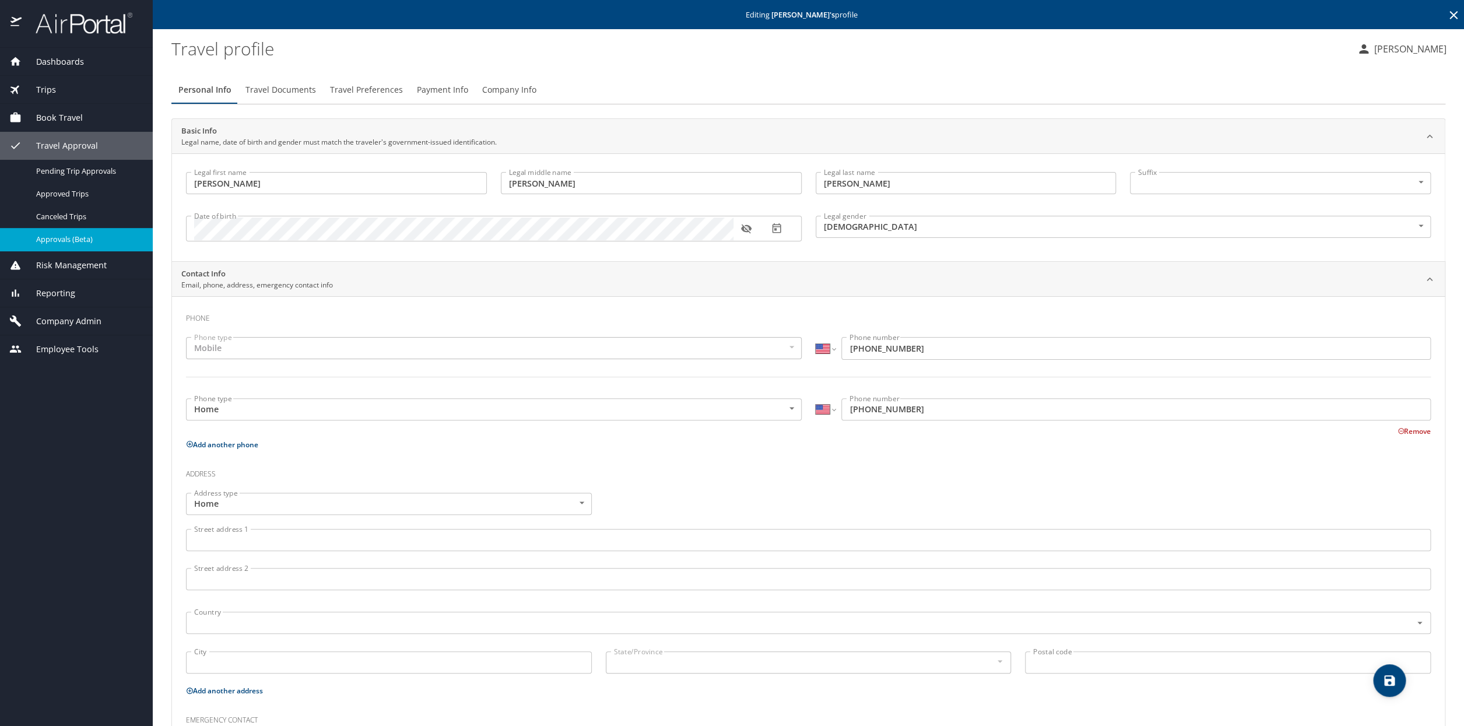
click at [67, 236] on span "Approvals (Beta)" at bounding box center [87, 239] width 103 height 11
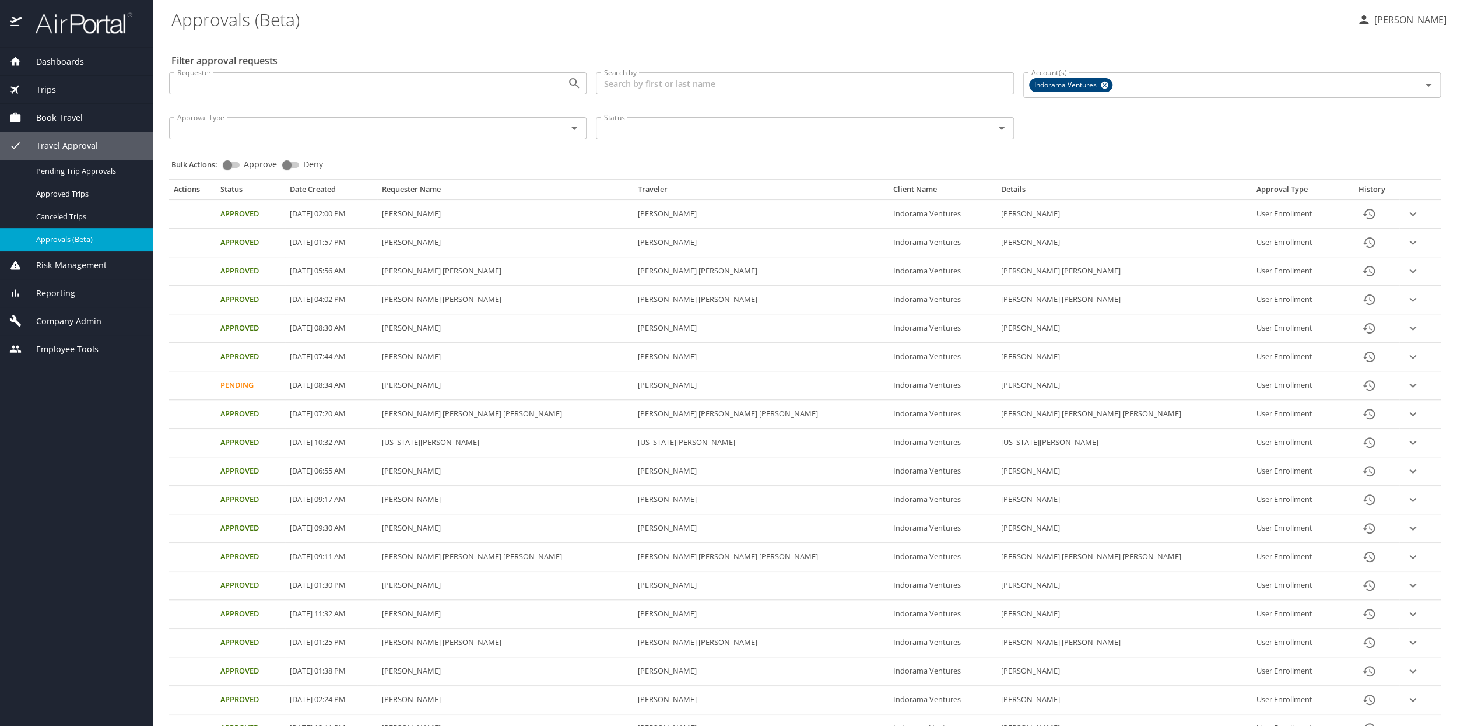
click at [1362, 213] on icon "History" at bounding box center [1369, 214] width 14 height 14
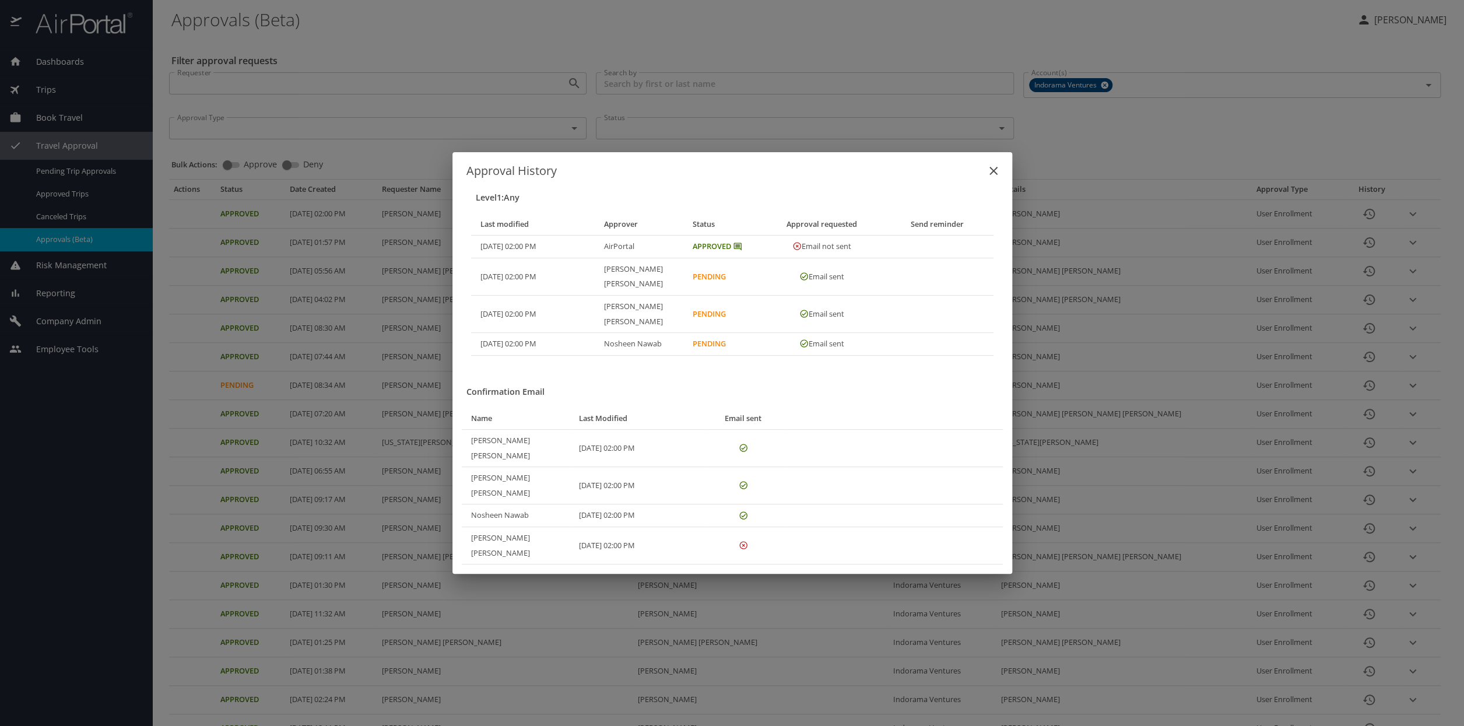
click at [997, 178] on icon "close" at bounding box center [993, 171] width 14 height 14
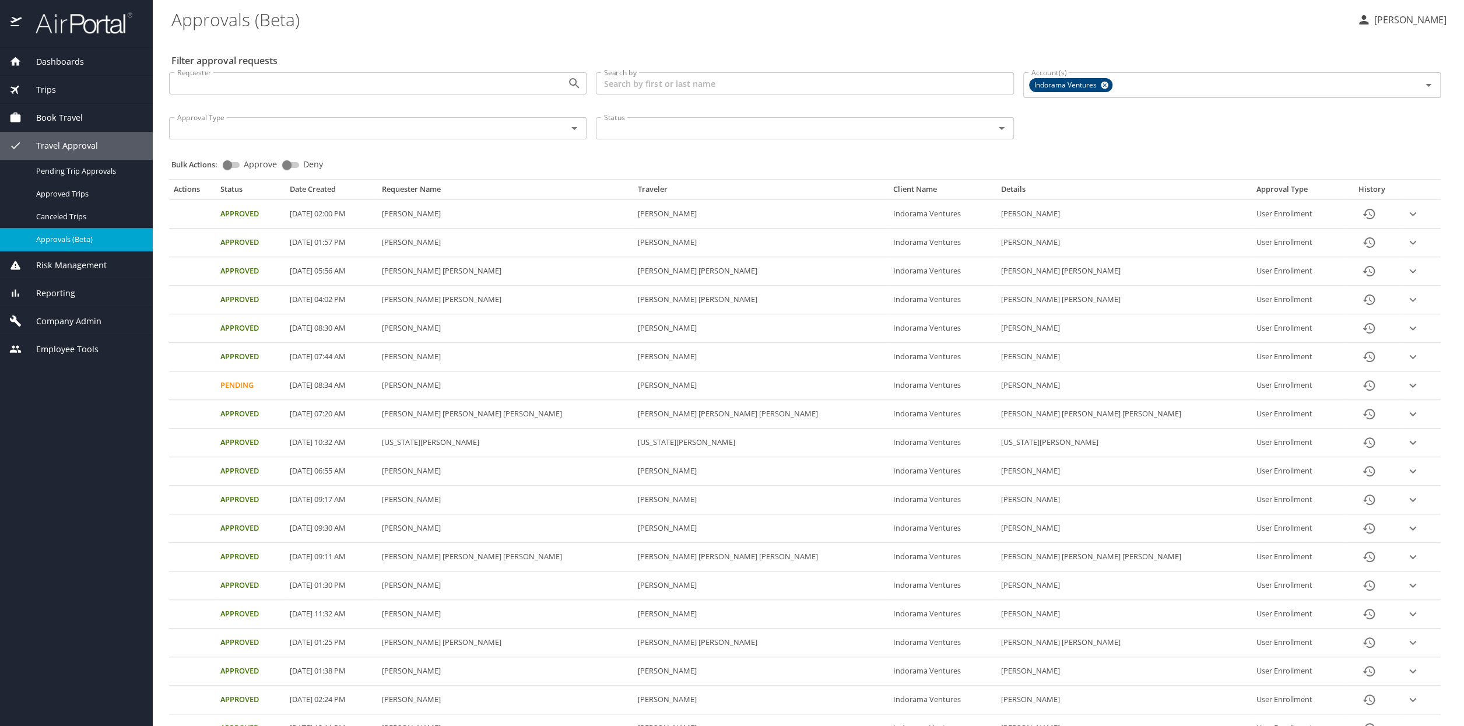
click at [1409, 214] on icon "expand row" at bounding box center [1412, 214] width 7 height 4
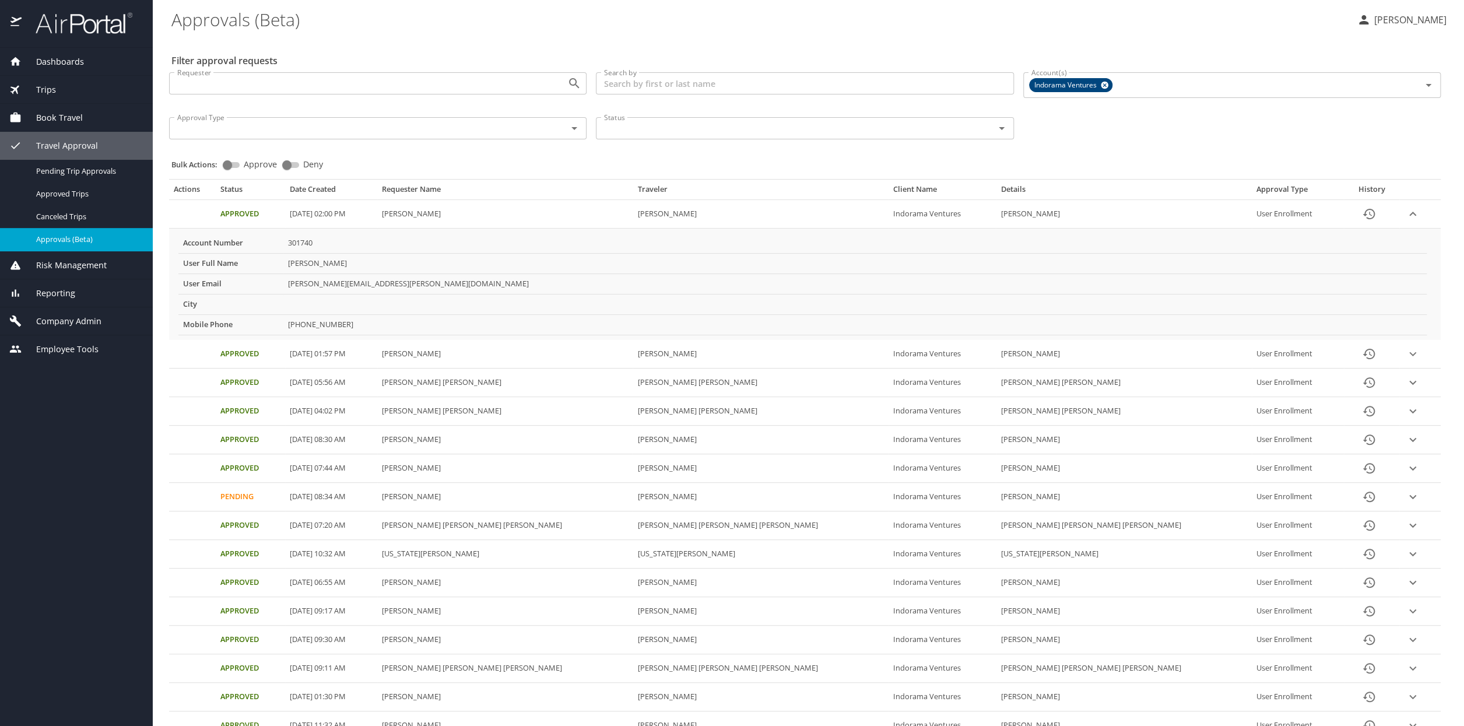
click at [1407, 210] on icon "expand row" at bounding box center [1413, 214] width 14 height 14
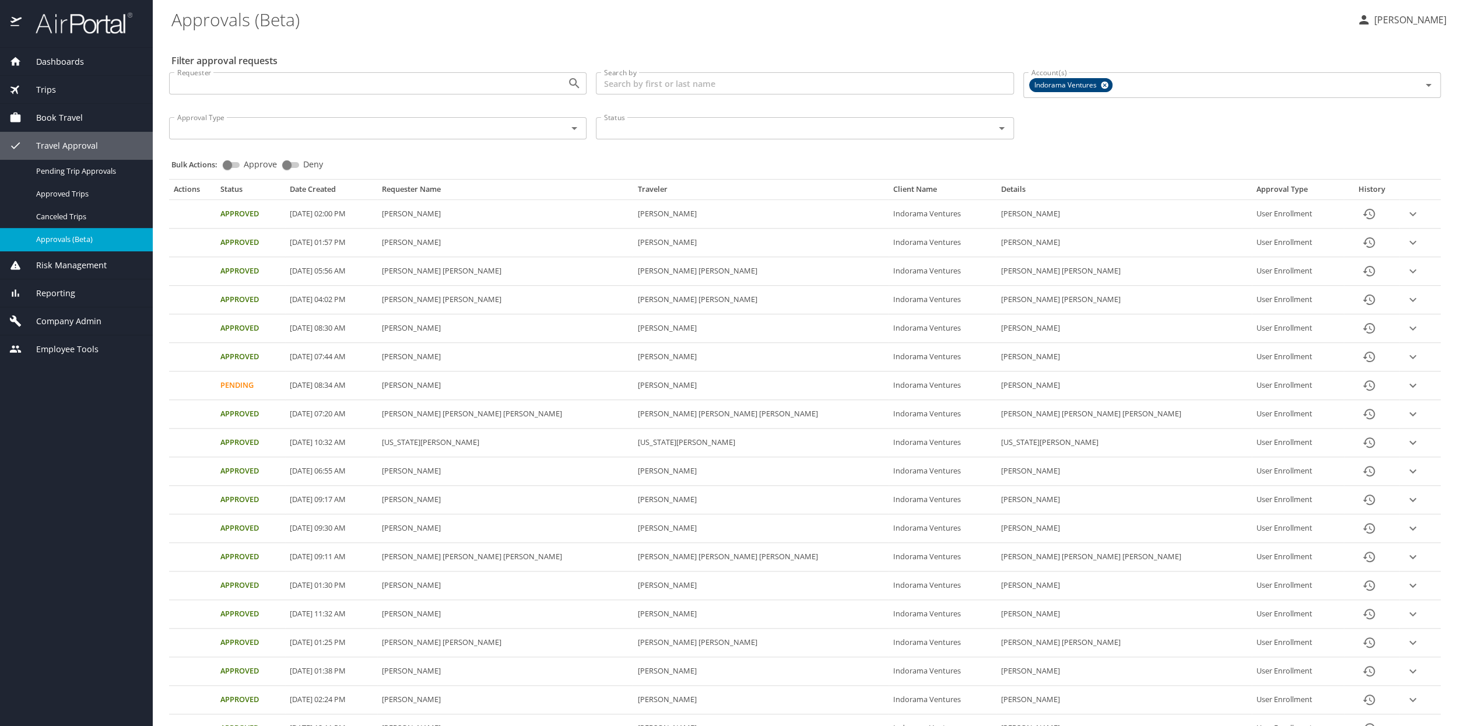
click at [1362, 241] on icon "History" at bounding box center [1369, 243] width 14 height 14
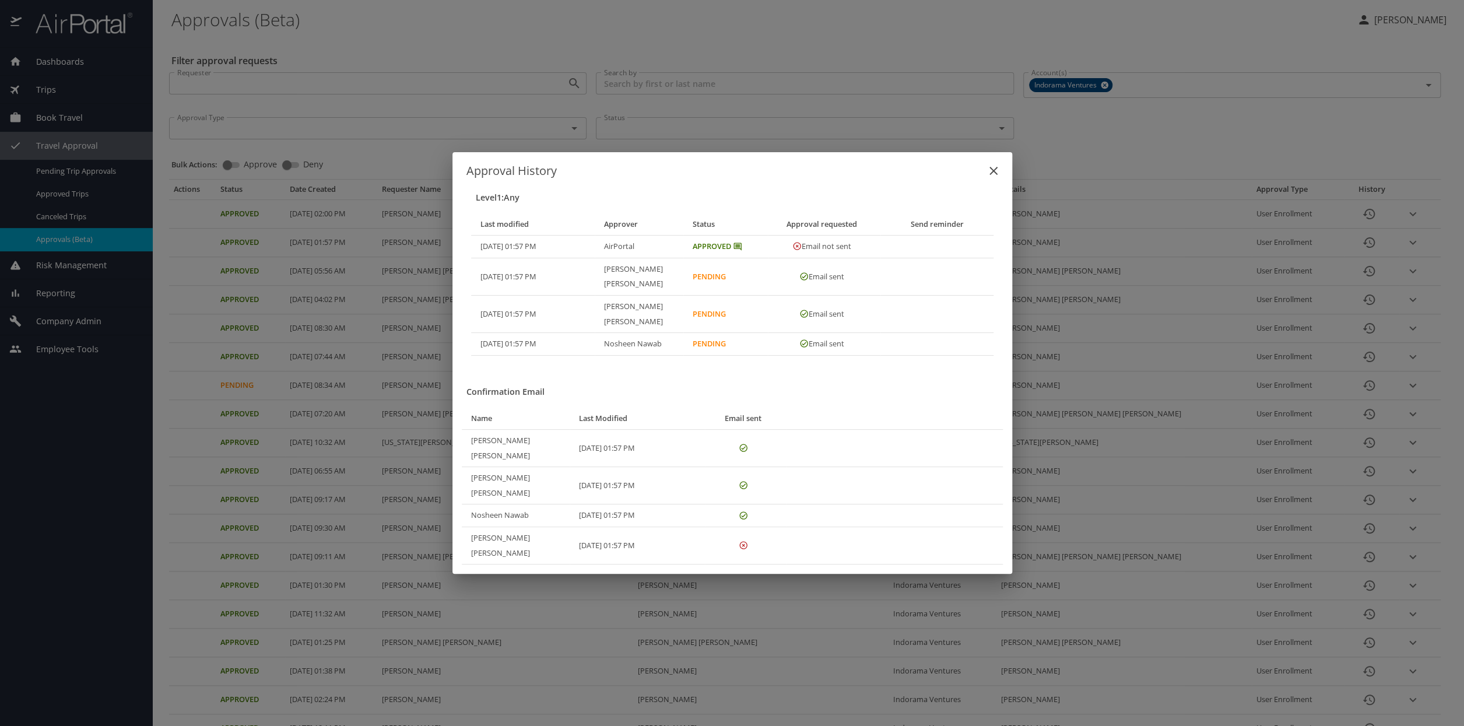
click at [996, 178] on icon "close" at bounding box center [993, 171] width 14 height 14
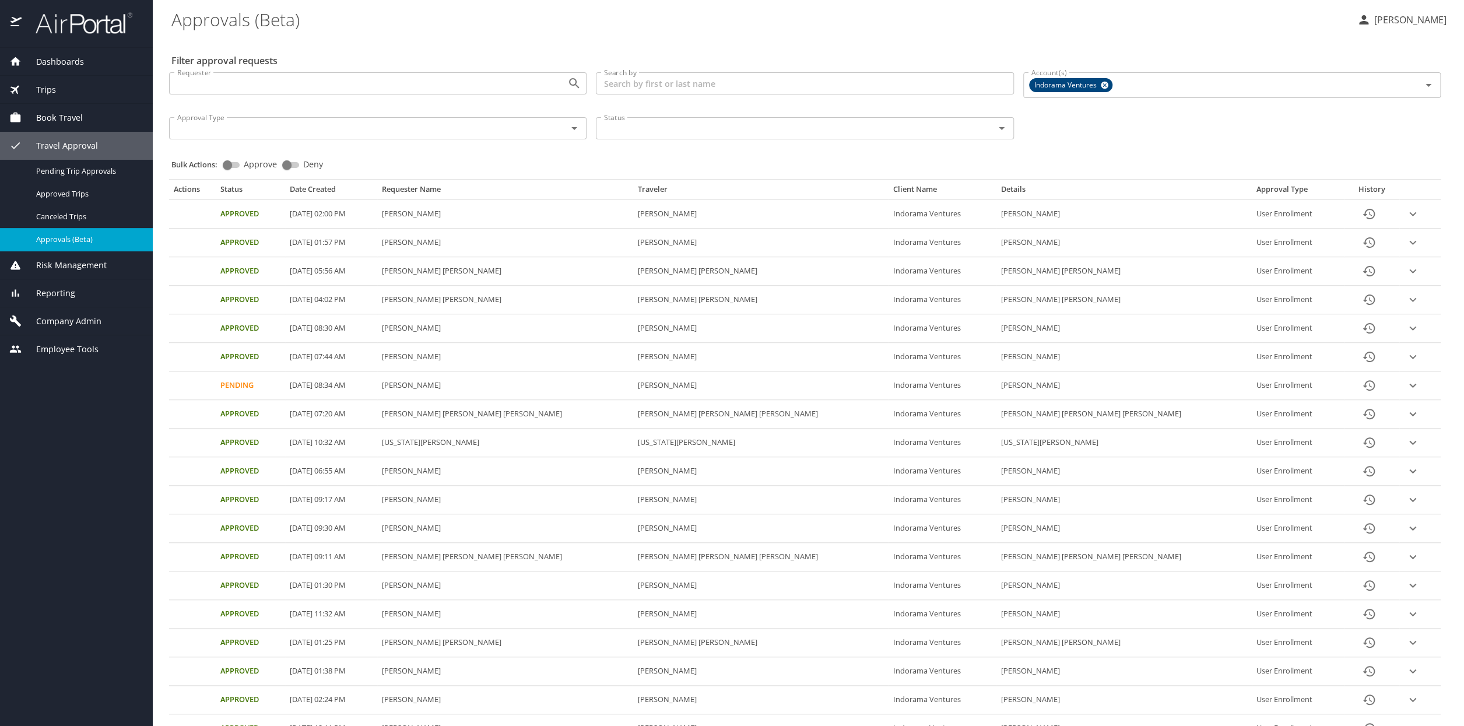
click at [1362, 387] on icon "History" at bounding box center [1369, 385] width 14 height 14
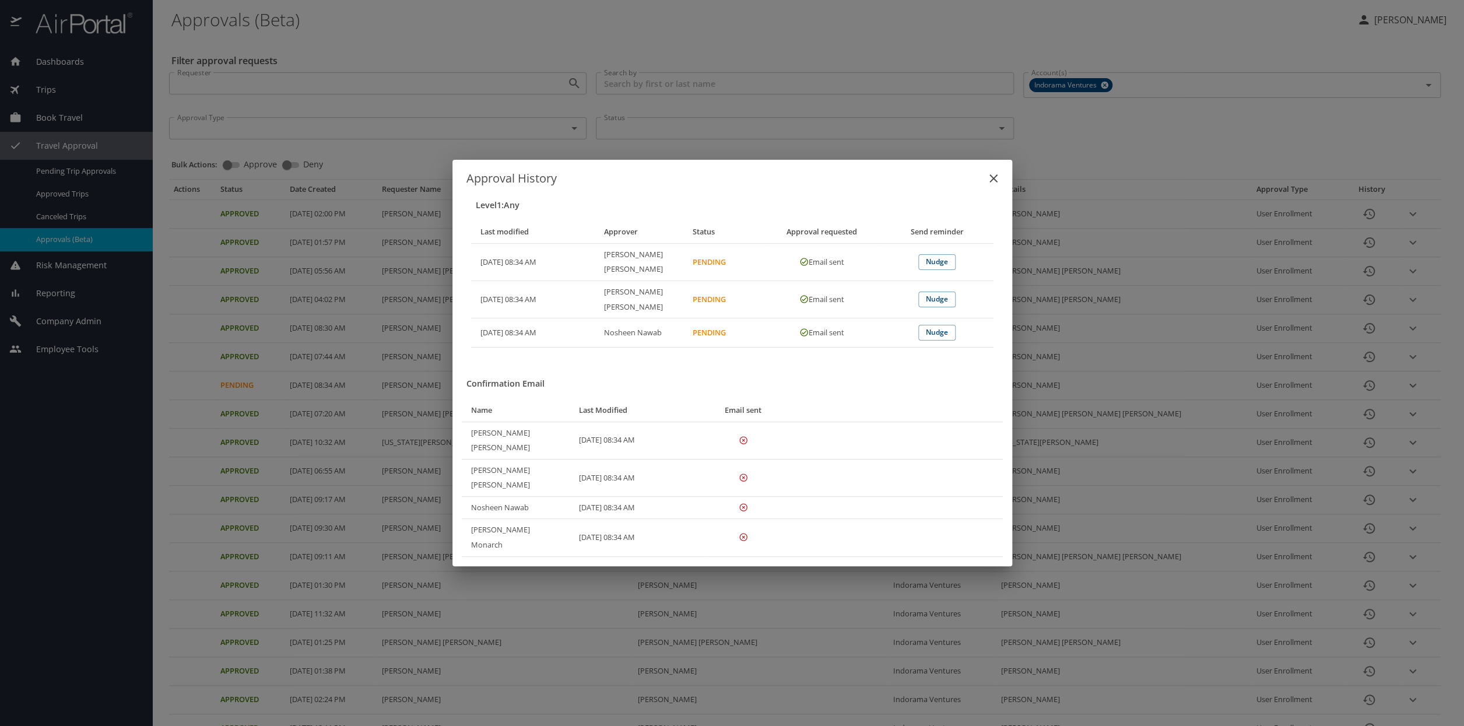
click at [996, 185] on icon "close" at bounding box center [993, 178] width 14 height 14
